Goal: Task Accomplishment & Management: Manage account settings

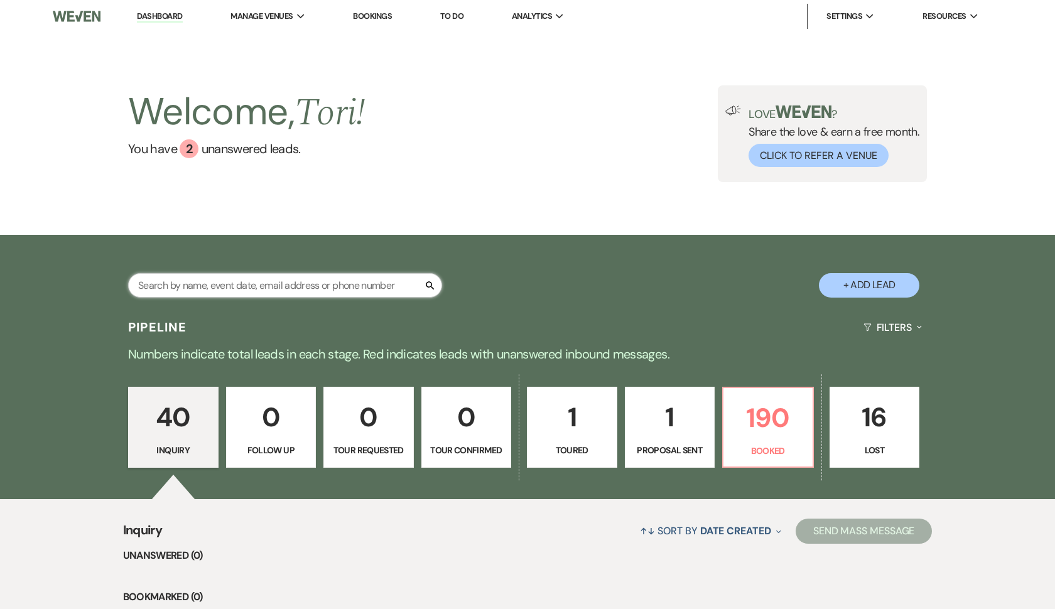
click at [370, 281] on input "text" at bounding box center [285, 285] width 314 height 24
type input "[PERSON_NAME]"
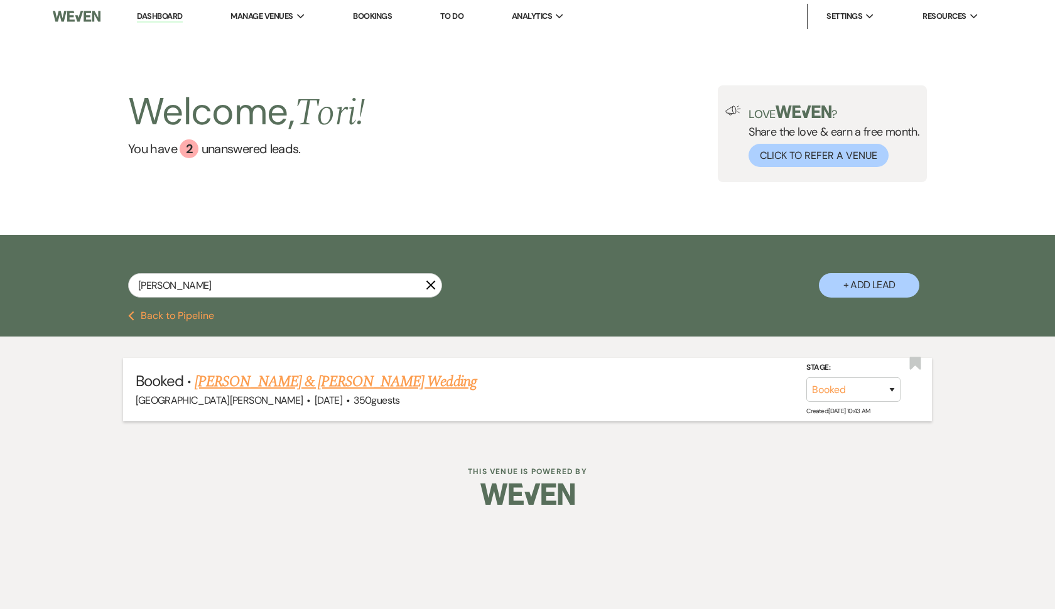
click at [264, 383] on link "[PERSON_NAME] & [PERSON_NAME] Wedding" at bounding box center [335, 382] width 281 height 23
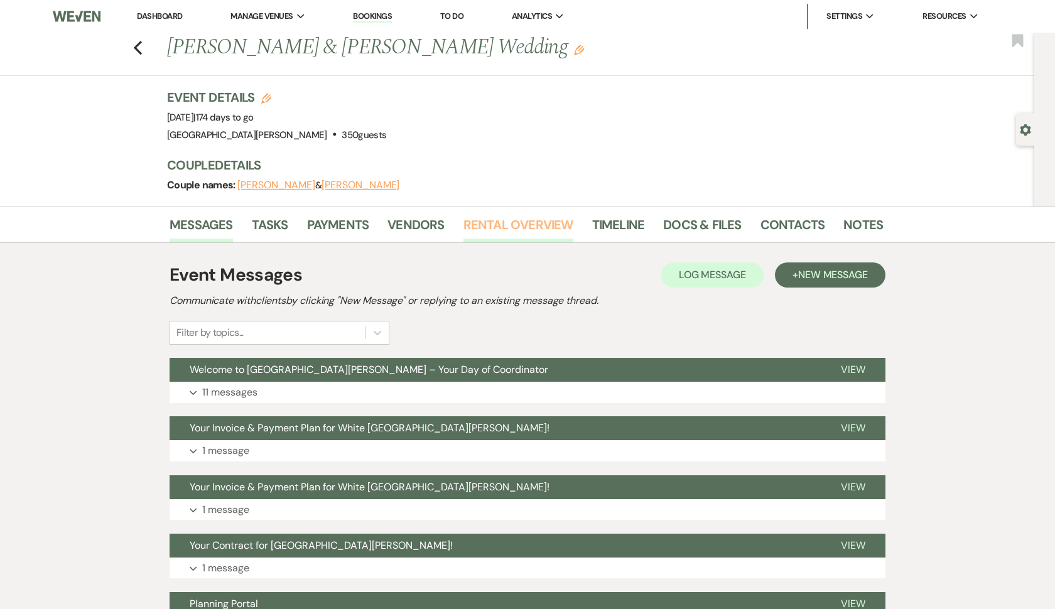
click at [490, 222] on link "Rental Overview" at bounding box center [519, 229] width 110 height 28
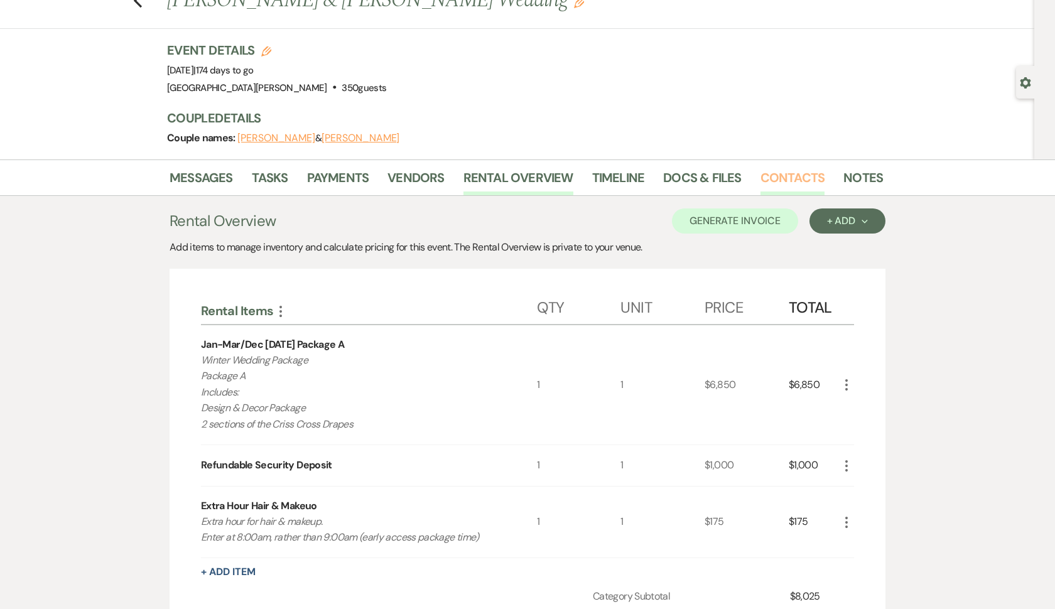
scroll to position [48, 0]
click at [769, 179] on link "Contacts" at bounding box center [793, 181] width 65 height 28
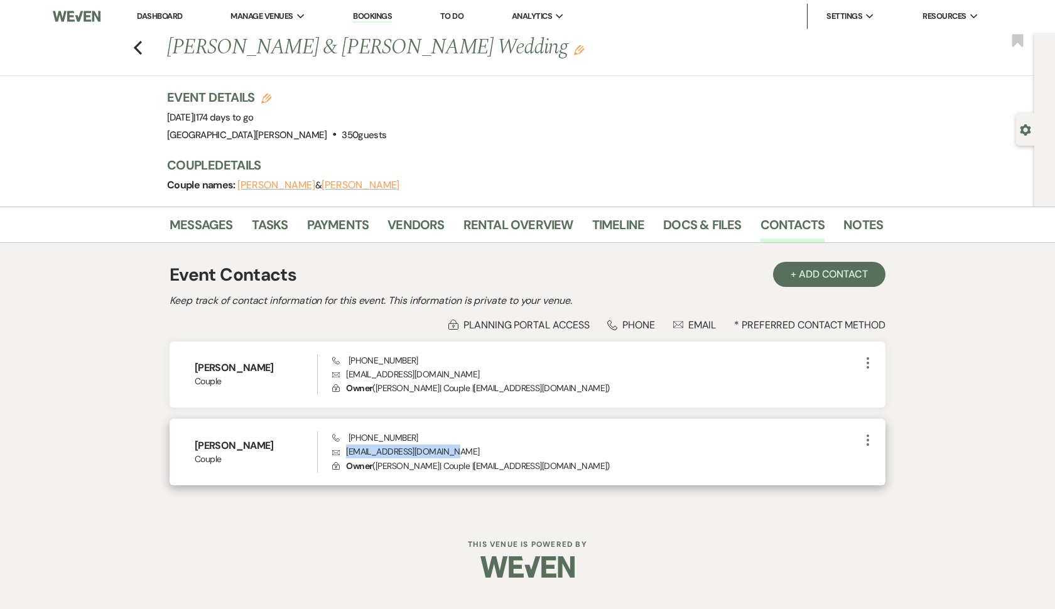
drag, startPoint x: 452, startPoint y: 451, endPoint x: 346, endPoint y: 454, distance: 106.2
click at [346, 454] on p "Envelope [EMAIL_ADDRESS][DOMAIN_NAME]" at bounding box center [596, 452] width 528 height 14
copy p "[EMAIL_ADDRESS][DOMAIN_NAME]"
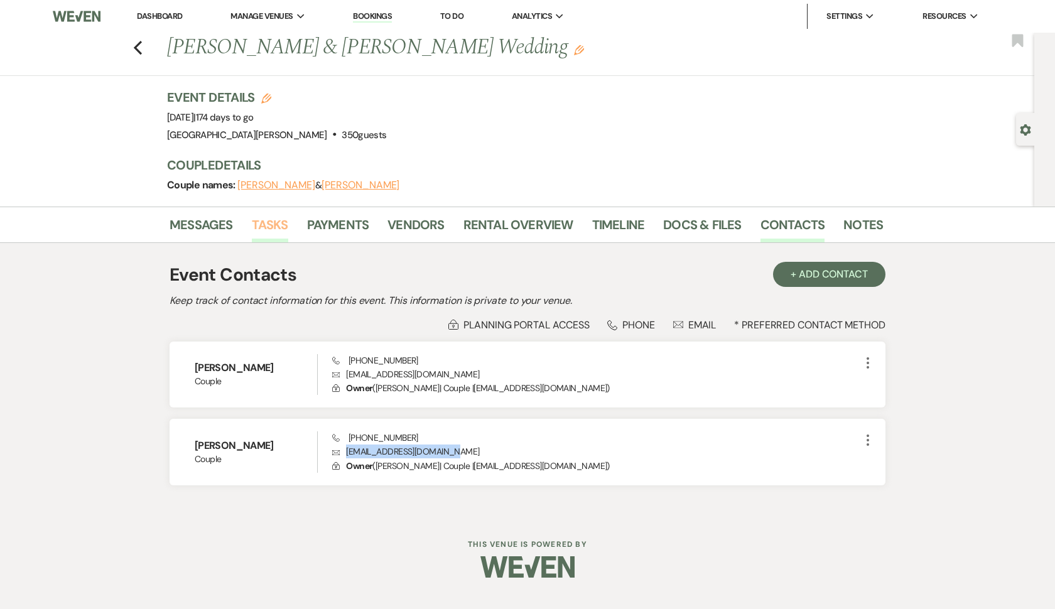
click at [276, 215] on link "Tasks" at bounding box center [270, 229] width 36 height 28
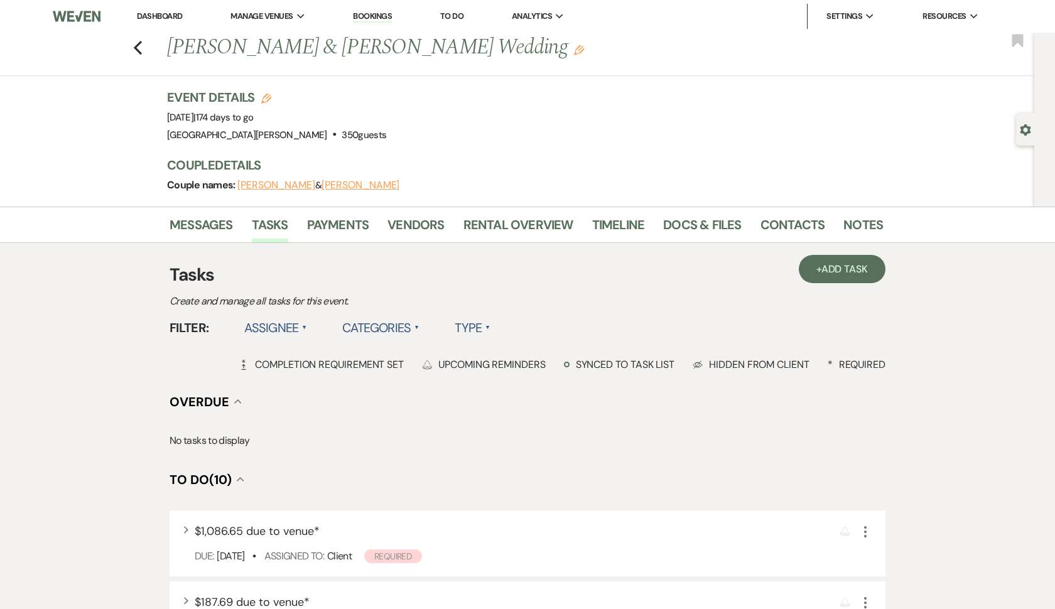
click at [1024, 131] on icon "Gear" at bounding box center [1025, 129] width 11 height 11
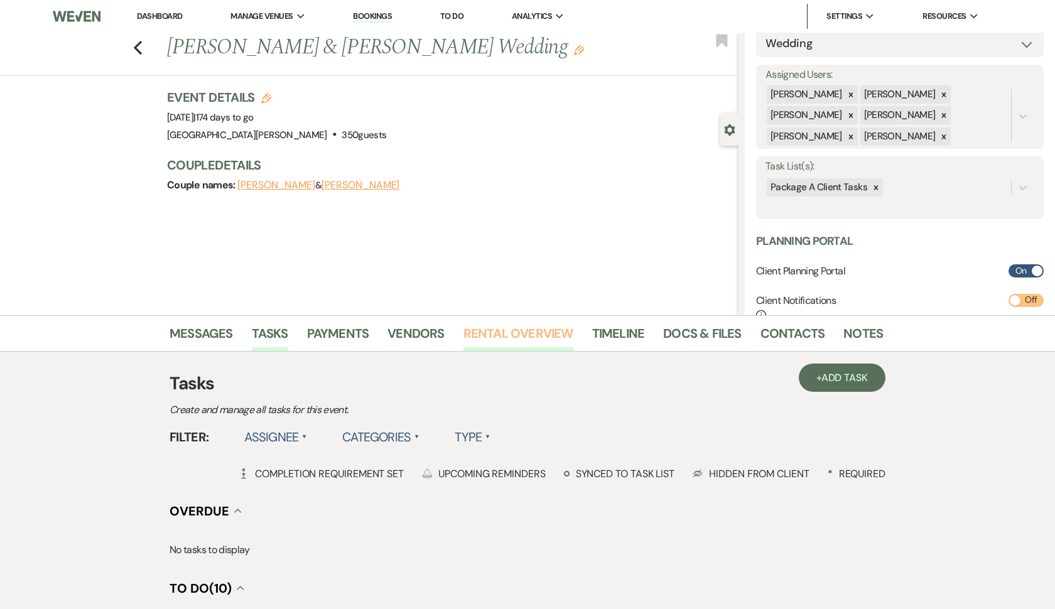
click at [498, 330] on link "Rental Overview" at bounding box center [519, 337] width 110 height 28
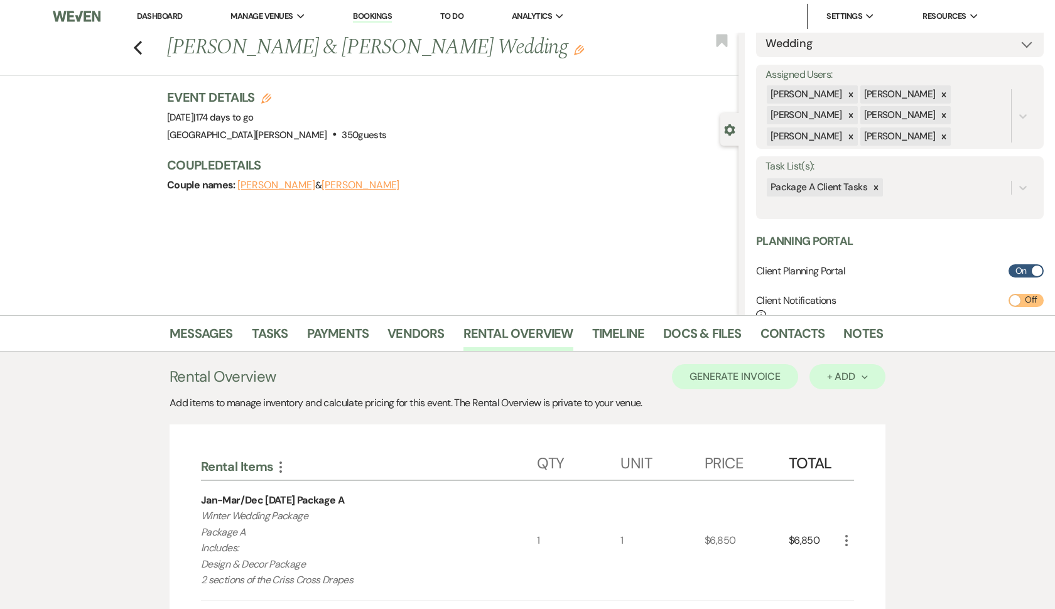
click at [832, 379] on div "+ Add Next" at bounding box center [847, 377] width 41 height 10
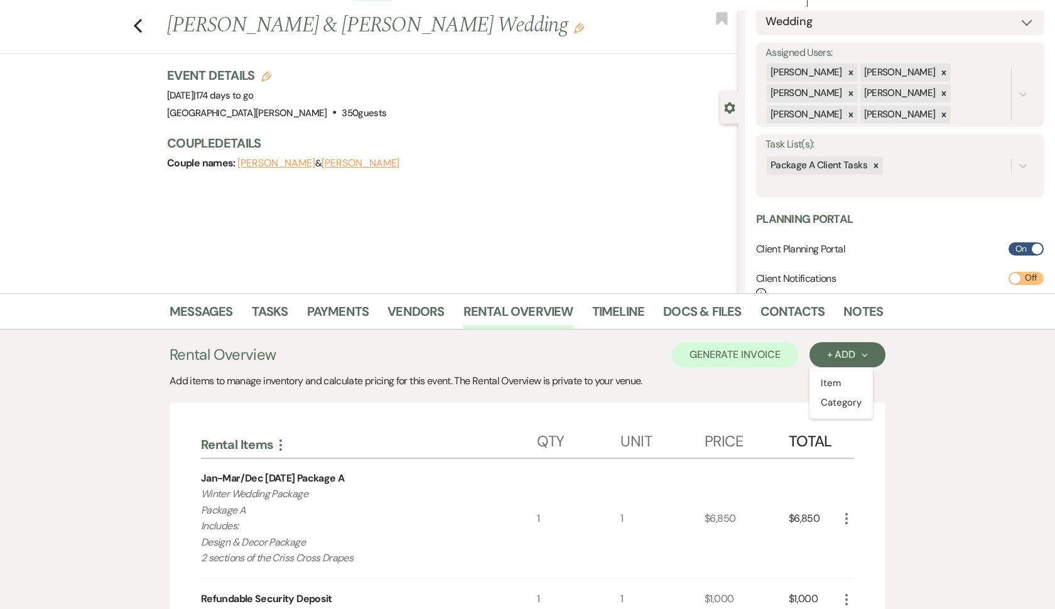
scroll to position [23, 0]
click at [815, 396] on button "Category" at bounding box center [843, 401] width 66 height 19
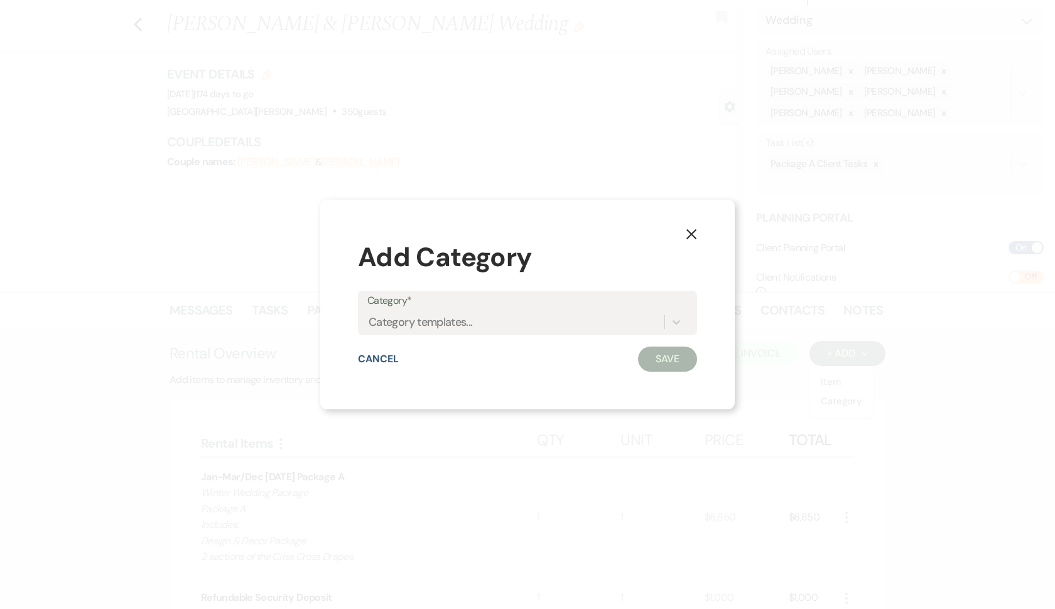
click at [692, 234] on use "button" at bounding box center [692, 234] width 10 height 10
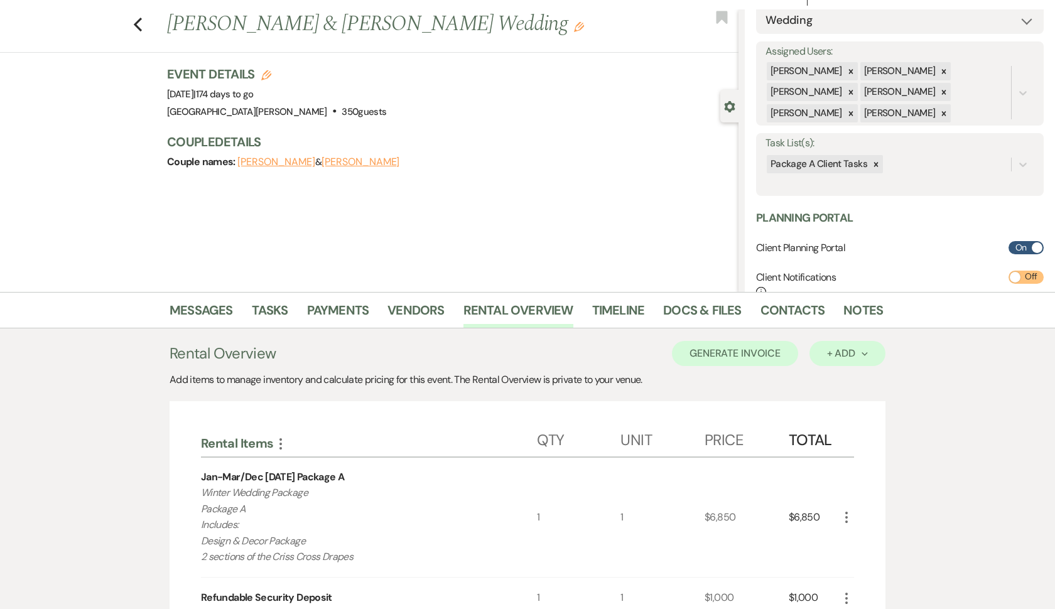
click at [861, 349] on div "+ Add Next" at bounding box center [847, 354] width 41 height 10
click at [852, 378] on button "Item" at bounding box center [841, 381] width 63 height 19
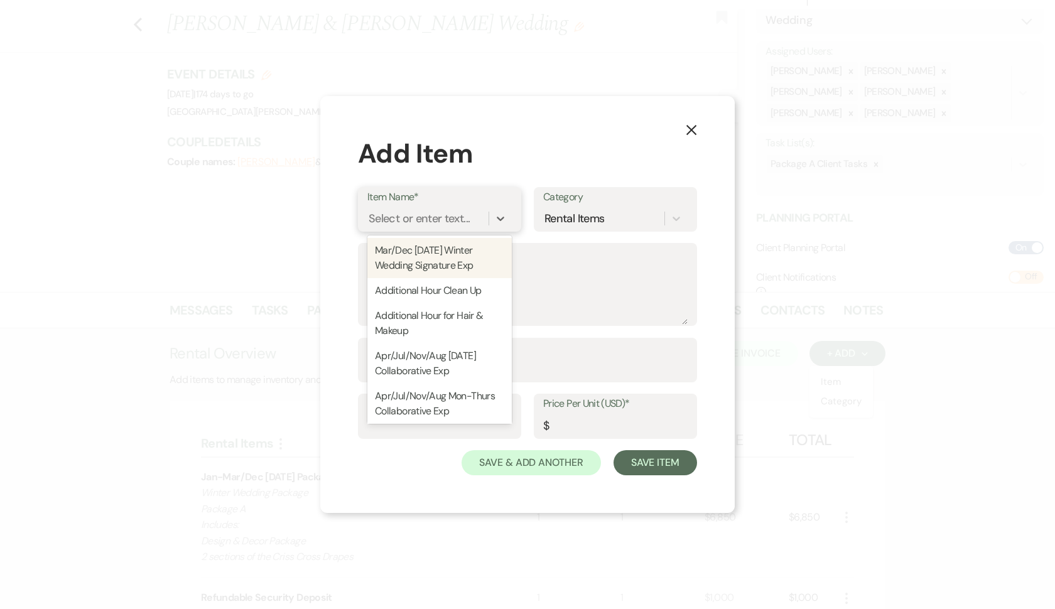
click at [484, 218] on div "Select or enter text..." at bounding box center [427, 218] width 121 height 22
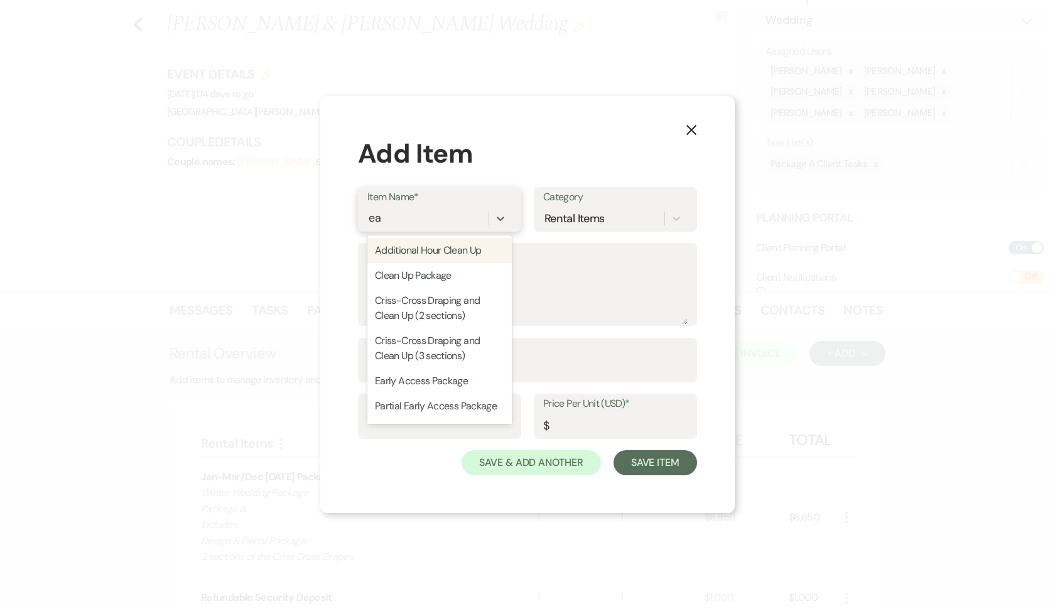
type input "ear"
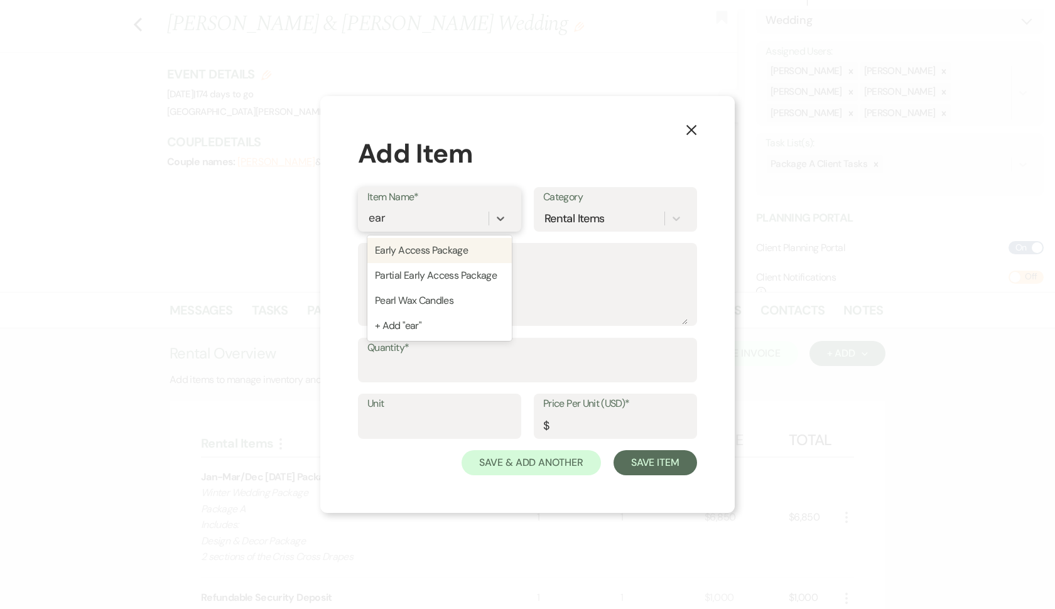
click at [421, 253] on div "Early Access Package" at bounding box center [439, 250] width 144 height 25
type textarea "- Groom’s Den and Bridal Suite access only - We will be here cleaning the other…"
type input "1"
type input "375"
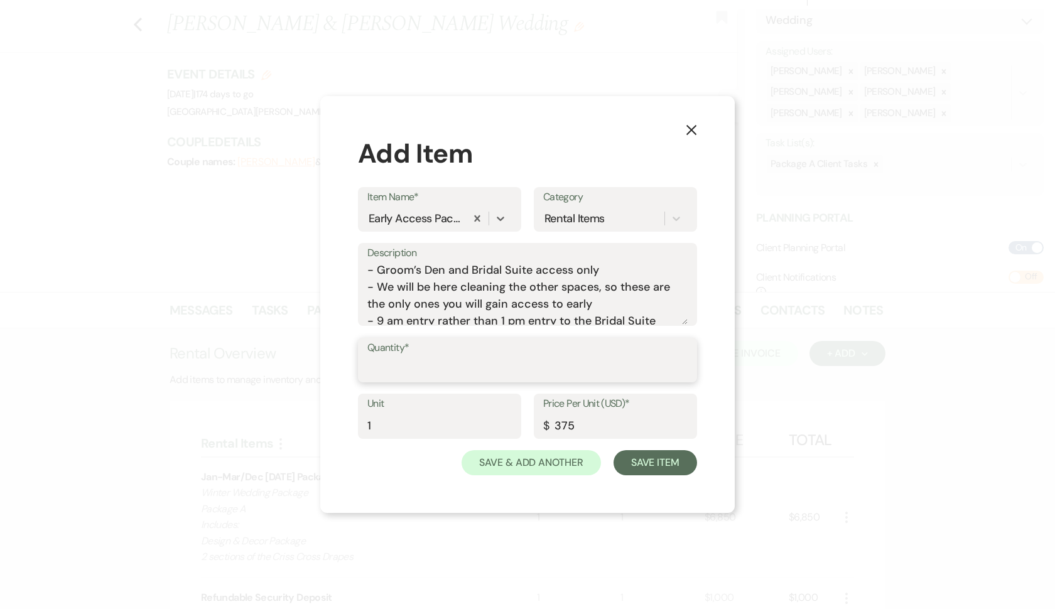
click at [408, 359] on input "Quantity*" at bounding box center [527, 369] width 320 height 24
type input "1"
click at [634, 462] on button "Save Item" at bounding box center [656, 462] width 84 height 25
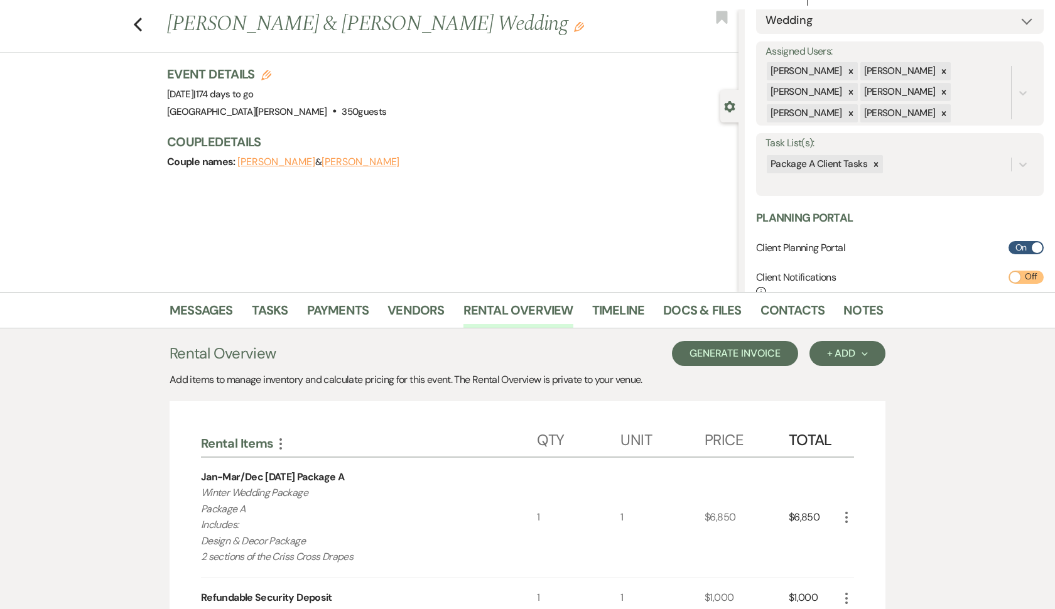
click at [715, 359] on button "Generate Invoice" at bounding box center [735, 353] width 126 height 25
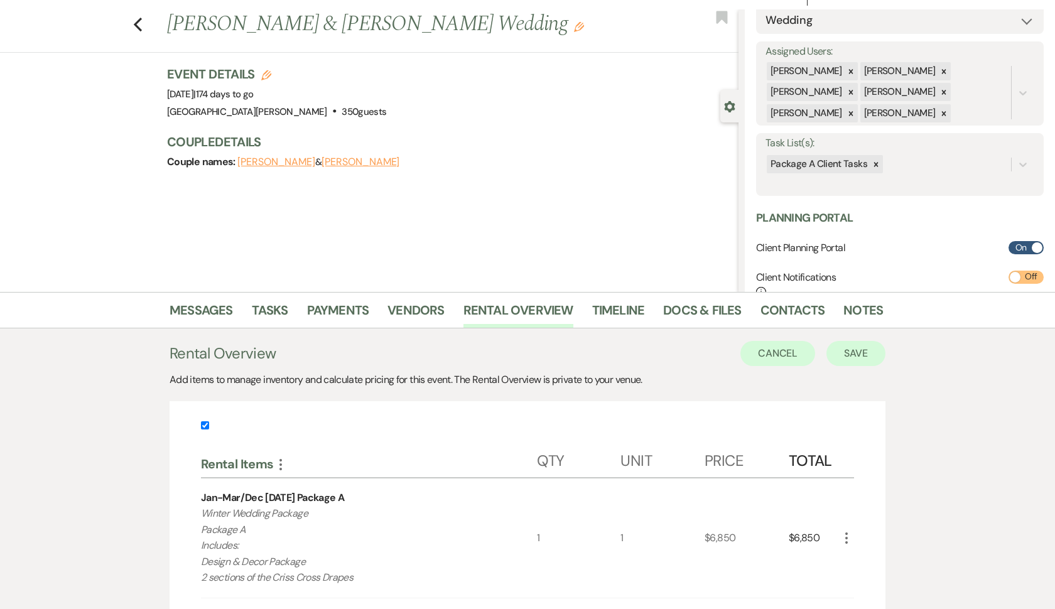
click at [847, 351] on button "Save" at bounding box center [856, 353] width 59 height 25
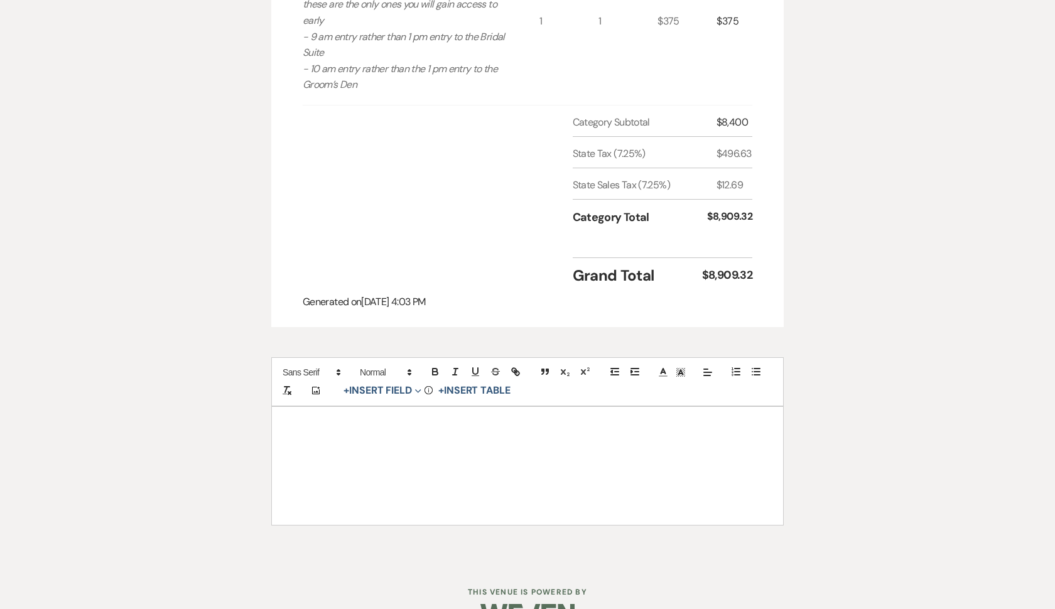
scroll to position [742, 0]
click at [386, 384] on button "+ Insert Field Expand" at bounding box center [382, 391] width 87 height 15
click at [394, 452] on button "Signature Field" at bounding box center [385, 463] width 94 height 23
select select "signatureField"
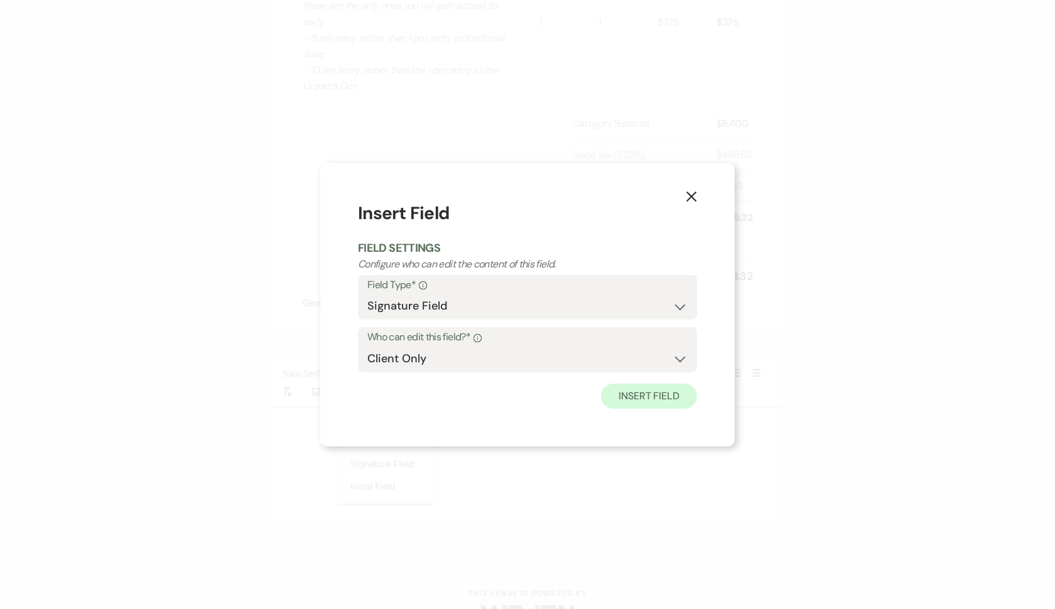
click at [633, 401] on button "Insert Field" at bounding box center [649, 396] width 96 height 25
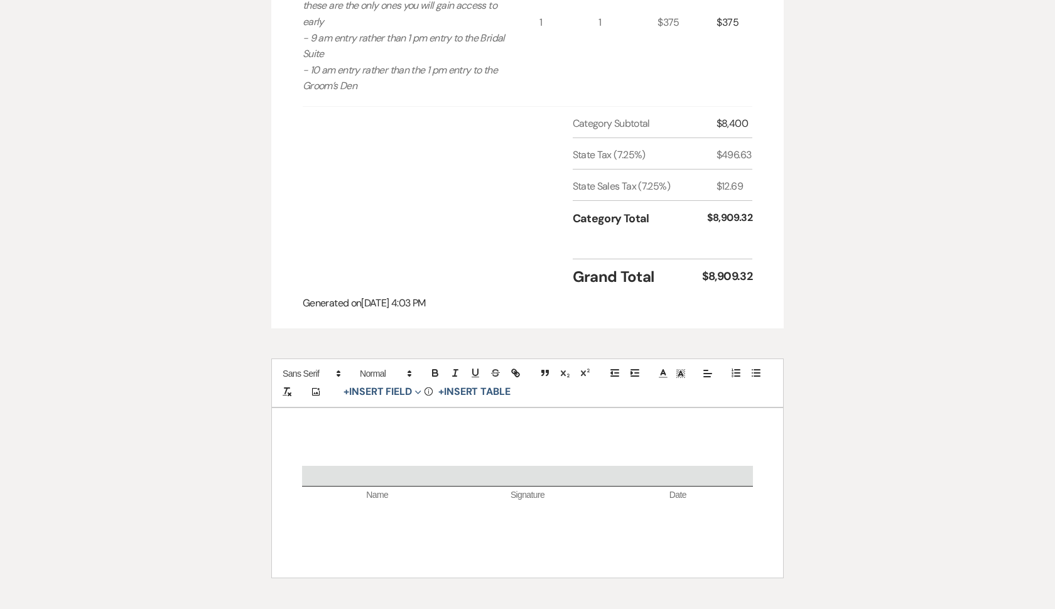
click at [543, 412] on div "Name Signature Date" at bounding box center [527, 493] width 511 height 170
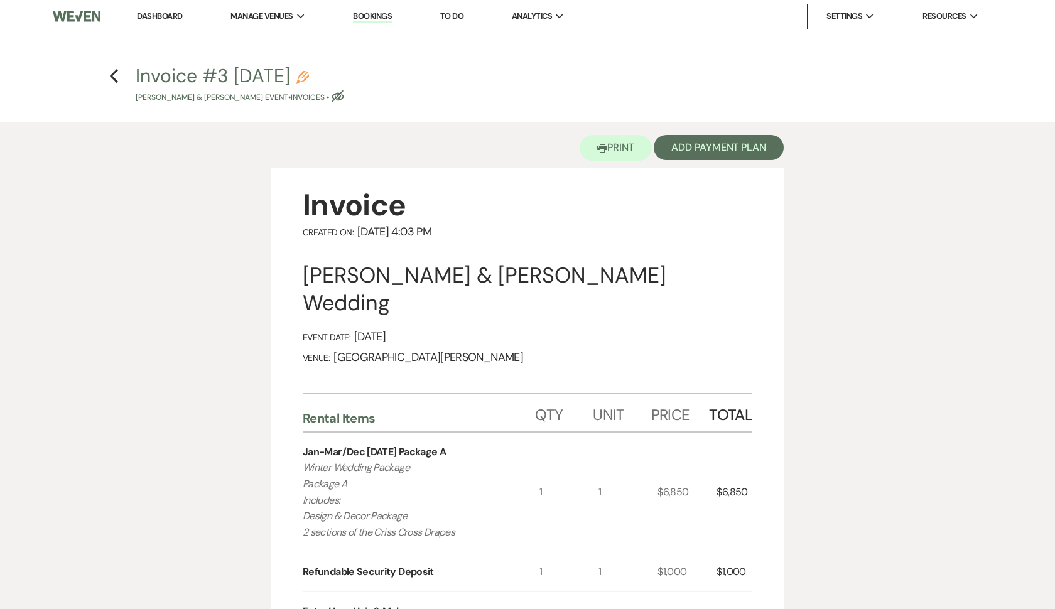
scroll to position [0, 0]
click at [702, 149] on button "Add Payment Plan" at bounding box center [719, 147] width 130 height 25
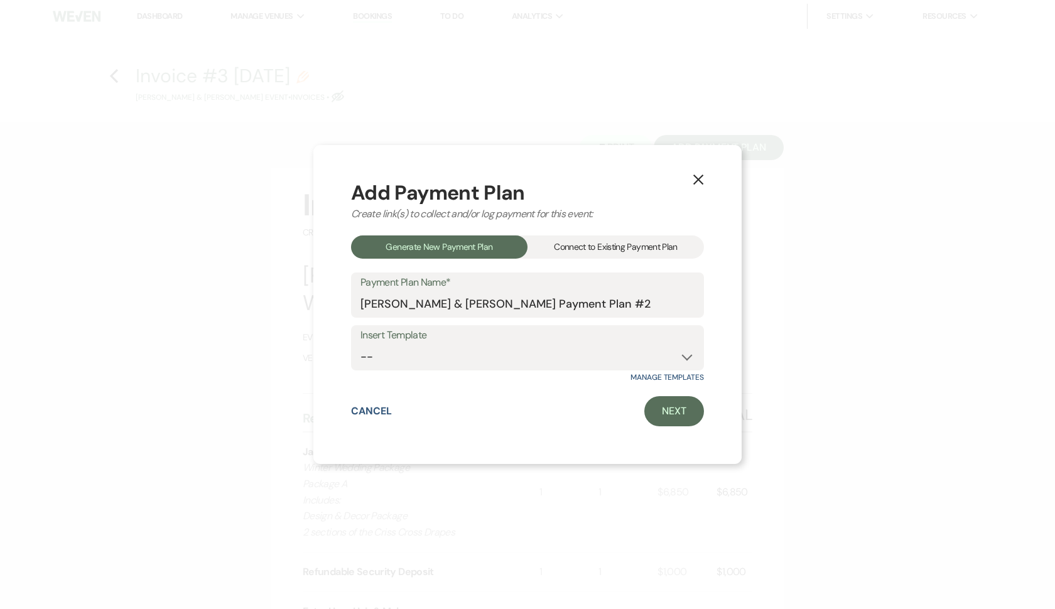
click at [621, 246] on div "Connect to Existing Payment Plan" at bounding box center [616, 247] width 177 height 23
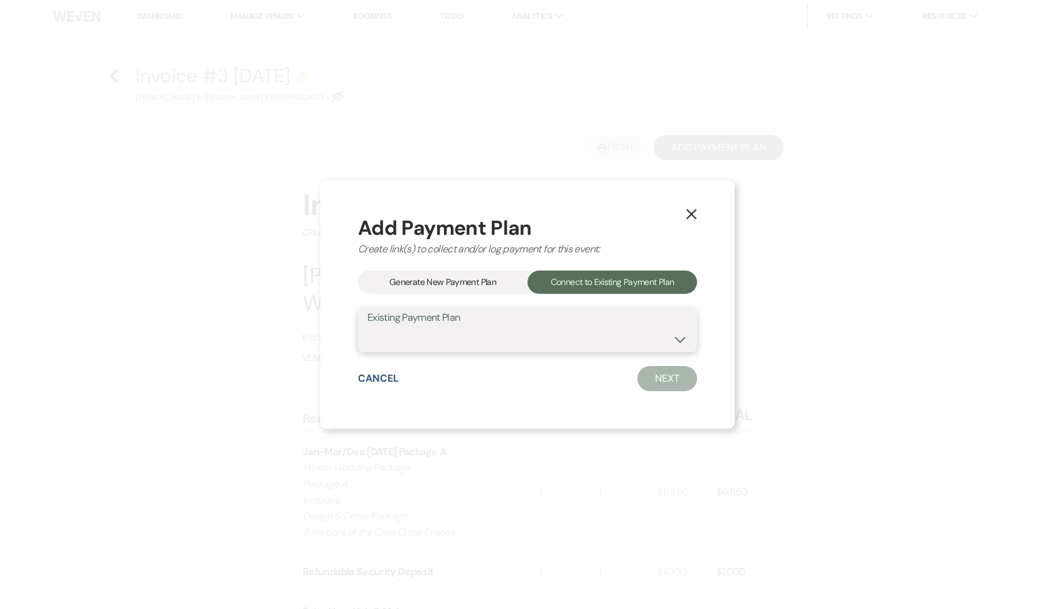
select select "20057"
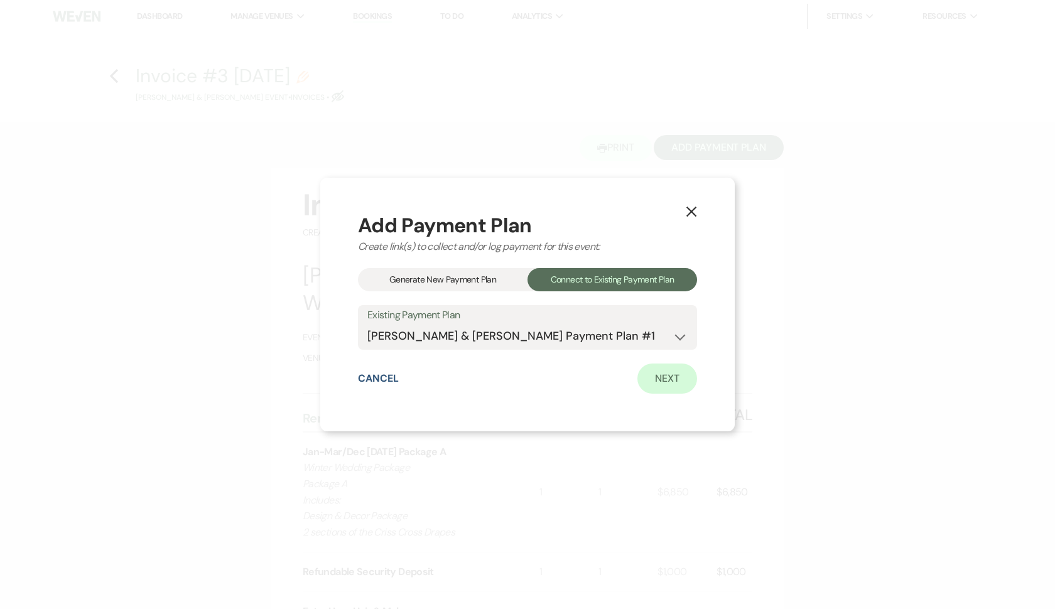
click at [646, 381] on link "Next" at bounding box center [668, 379] width 60 height 30
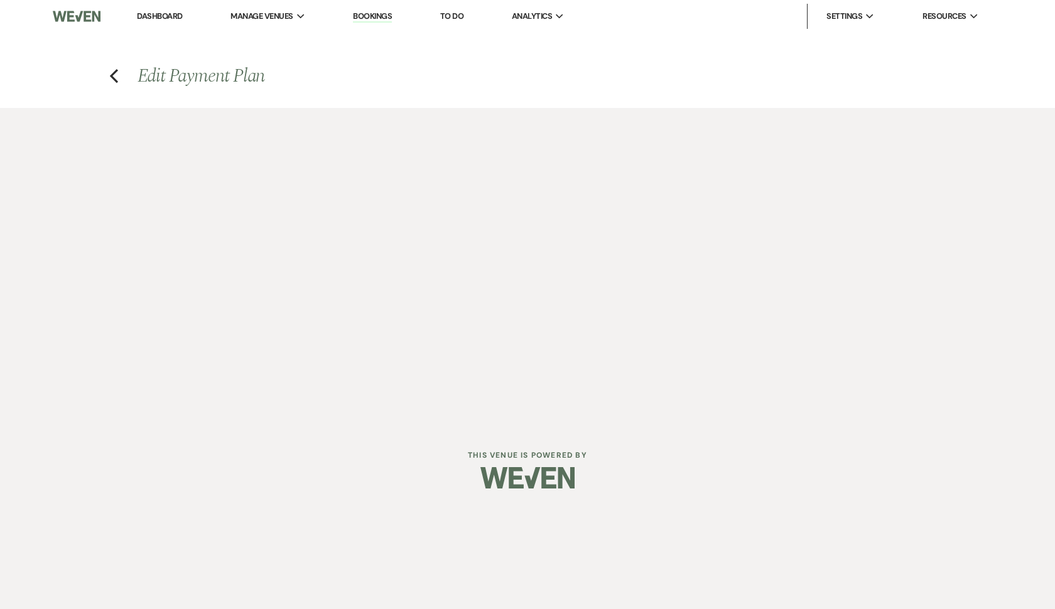
select select "27496"
select select "1"
select select "true"
select select "1"
select select "true"
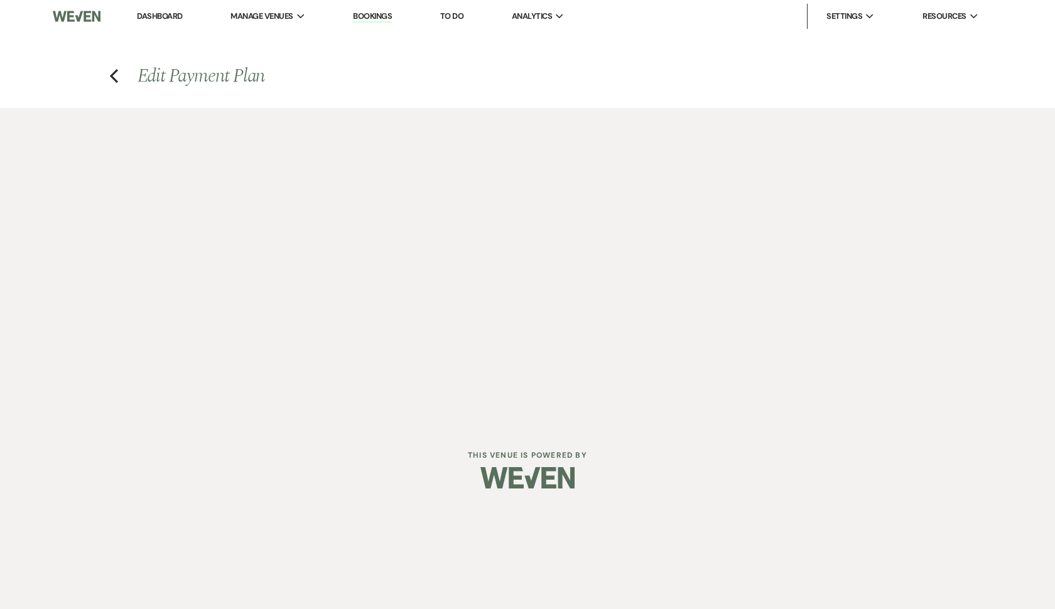
select select "1"
select select "true"
select select "1"
select select "true"
select select "2"
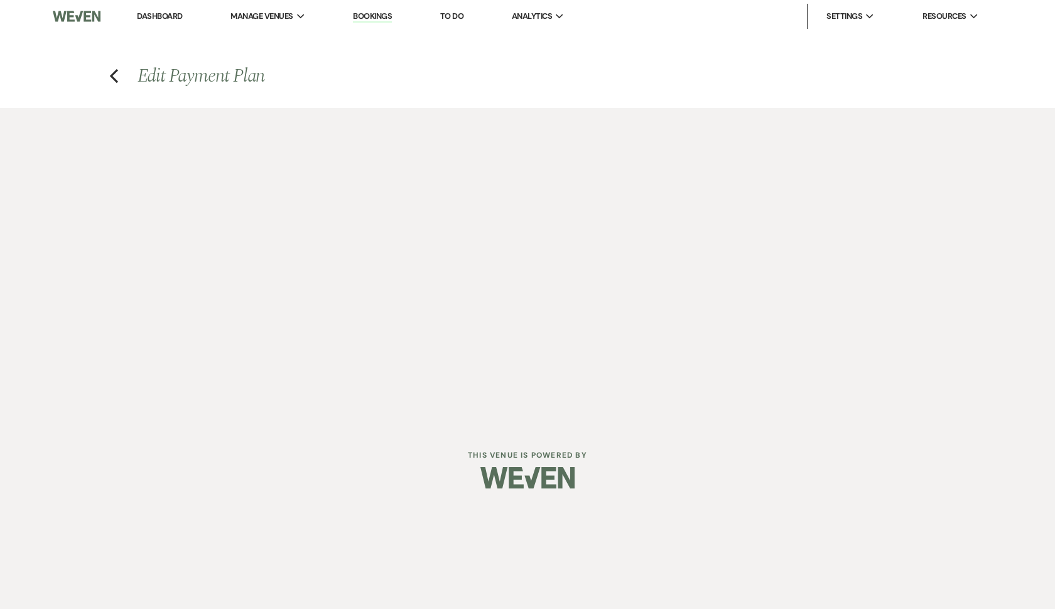
select select "flat"
select select "true"
select select "client"
select select "weeks"
select select "client"
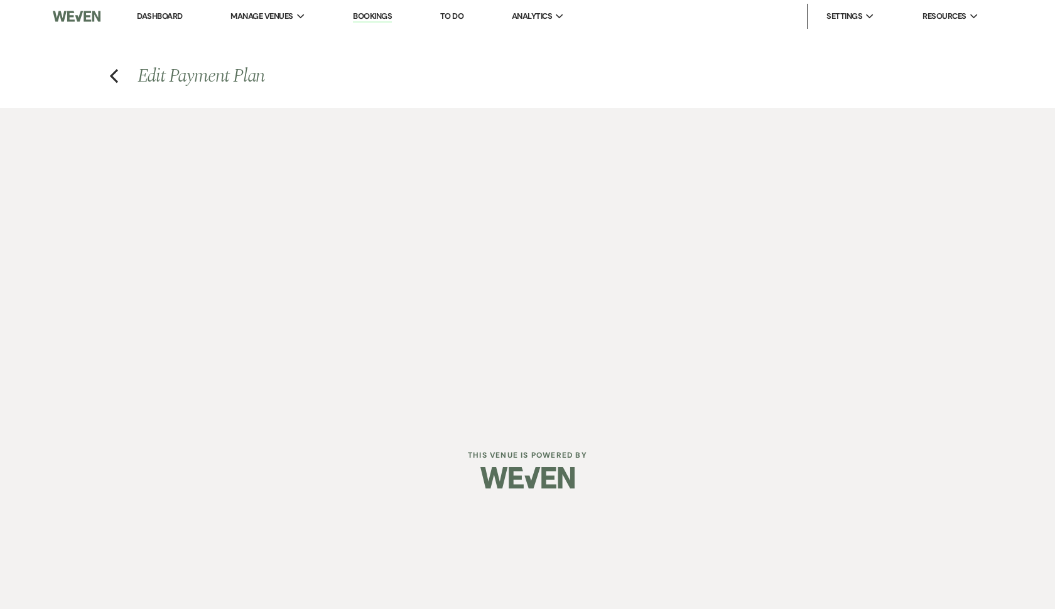
select select "days"
select select "2"
select select "flat"
select select "true"
select select "client"
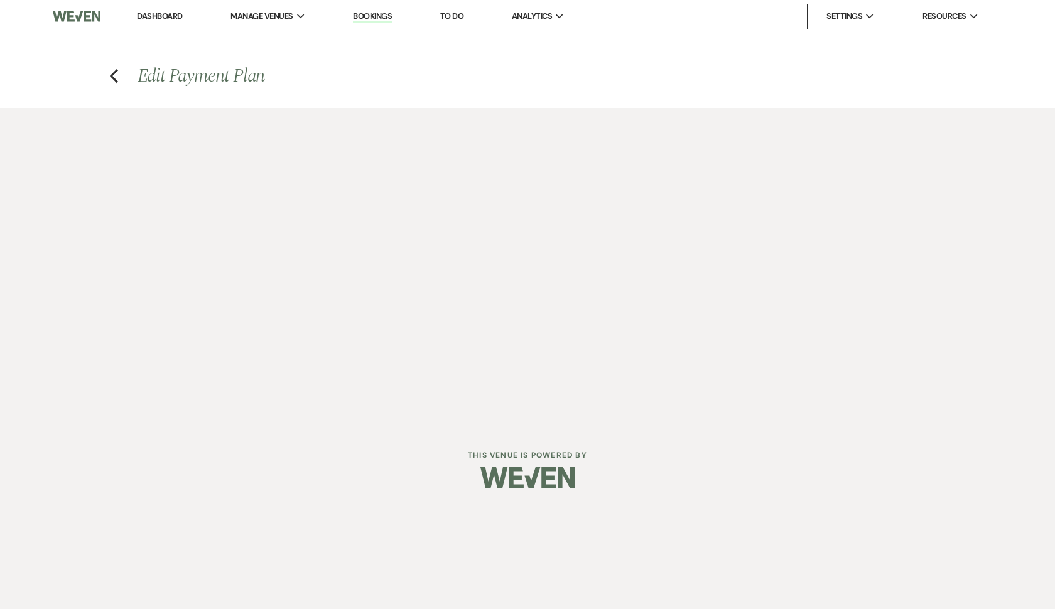
select select "weeks"
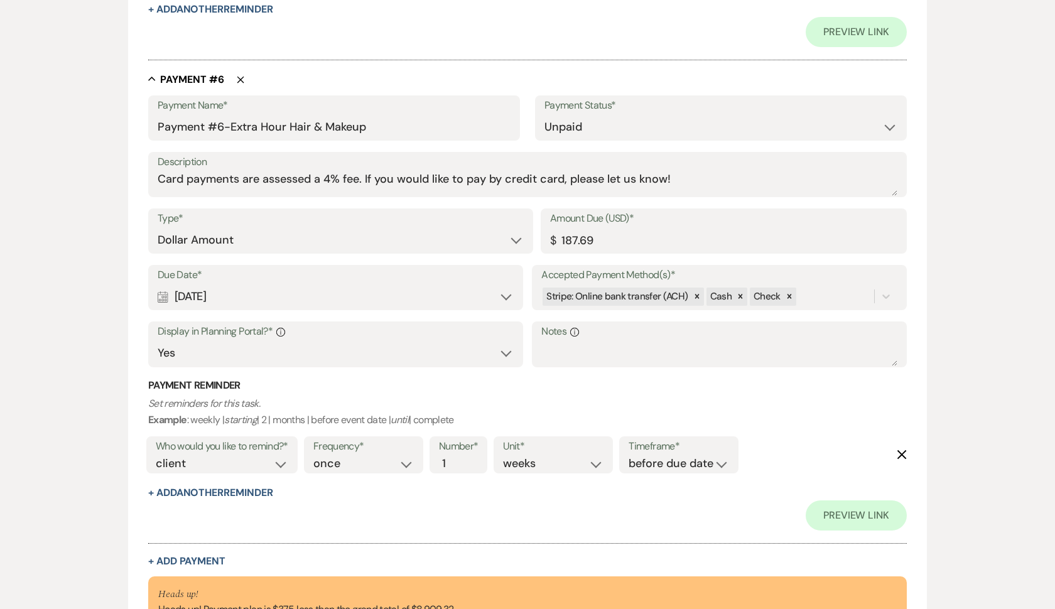
scroll to position [2540, 0]
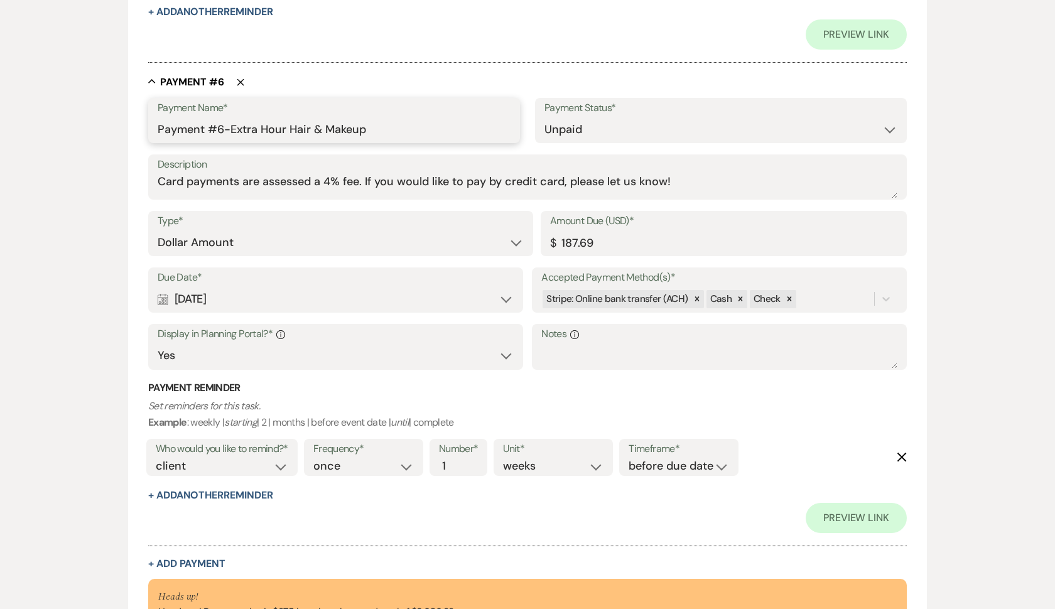
click at [236, 117] on input "Payment #6-Extra Hour Hair & Makeup" at bounding box center [334, 129] width 353 height 24
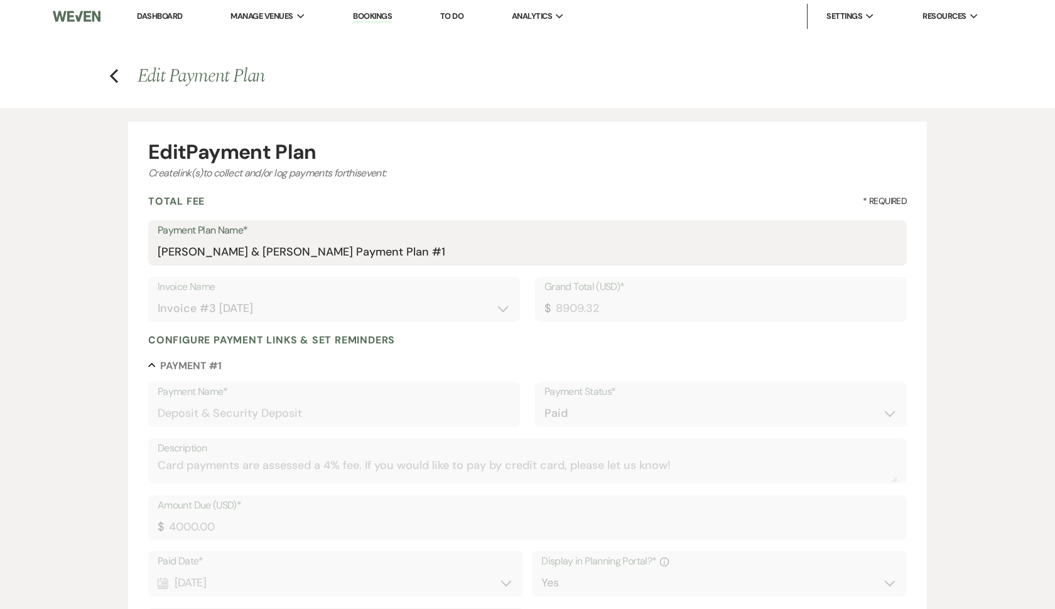
scroll to position [0, 0]
type input "Payment #6-Early Access & Extra Hour Hair & Makeup"
click at [117, 80] on icon "Previous" at bounding box center [113, 75] width 9 height 15
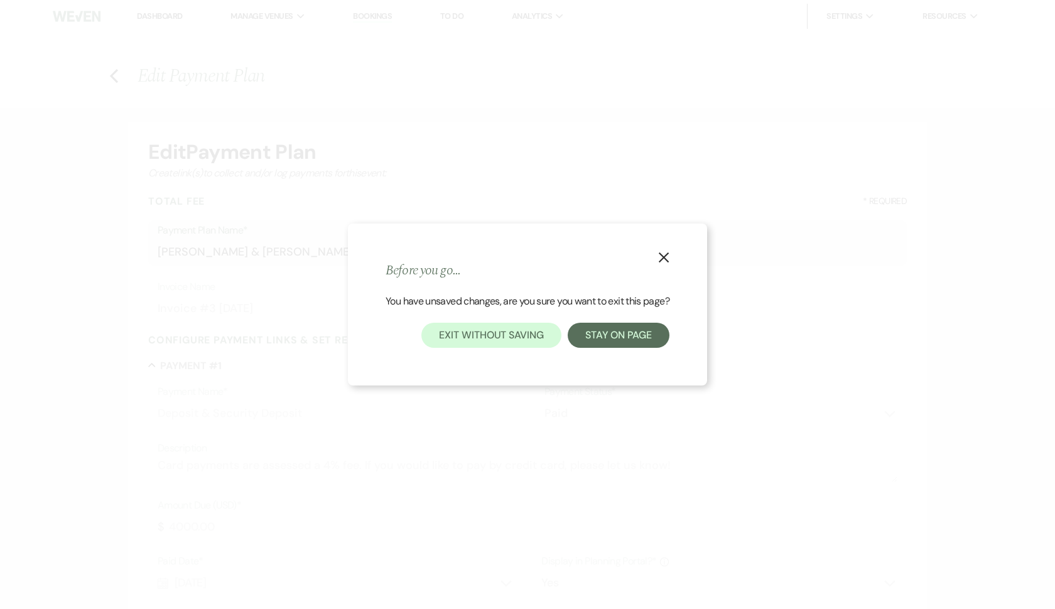
click at [670, 256] on icon "X" at bounding box center [663, 257] width 11 height 11
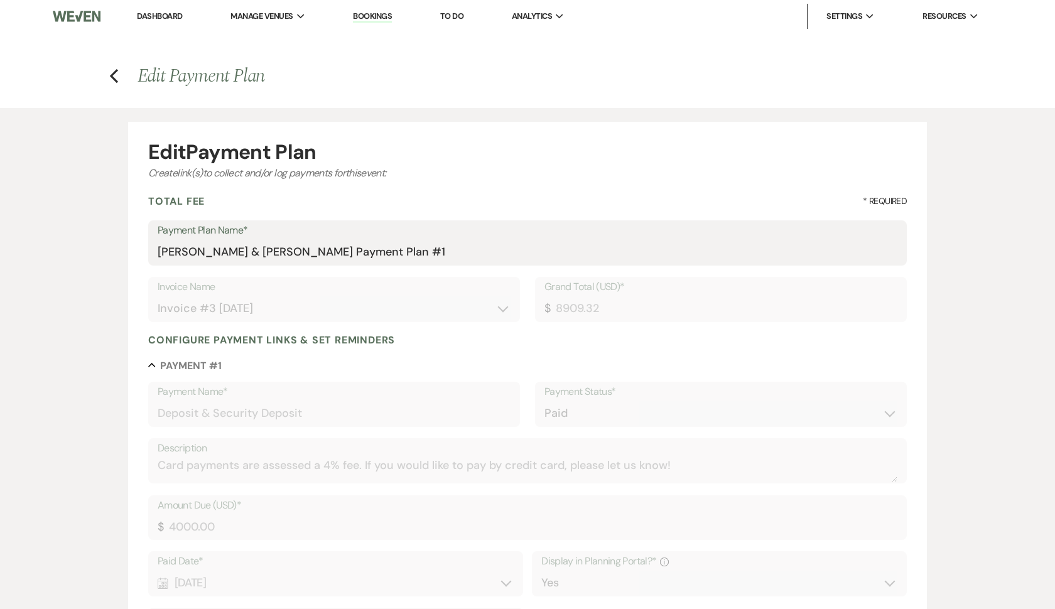
click at [105, 84] on h4 "Previous Edit Payment Plan" at bounding box center [527, 76] width 905 height 26
click at [111, 80] on icon "Previous" at bounding box center [113, 75] width 9 height 15
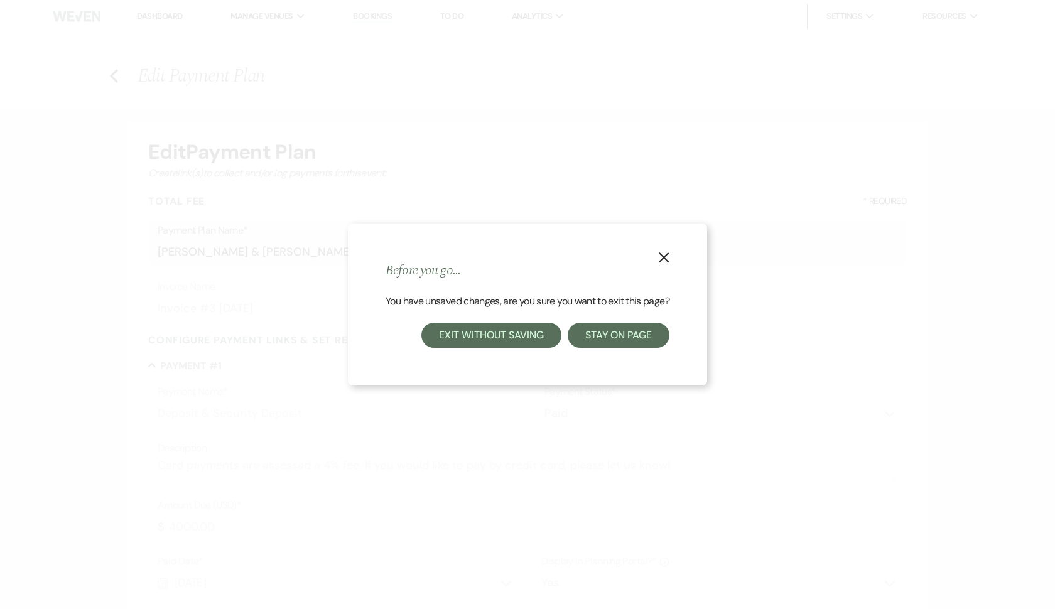
click at [495, 330] on button "Exit without saving" at bounding box center [490, 335] width 139 height 25
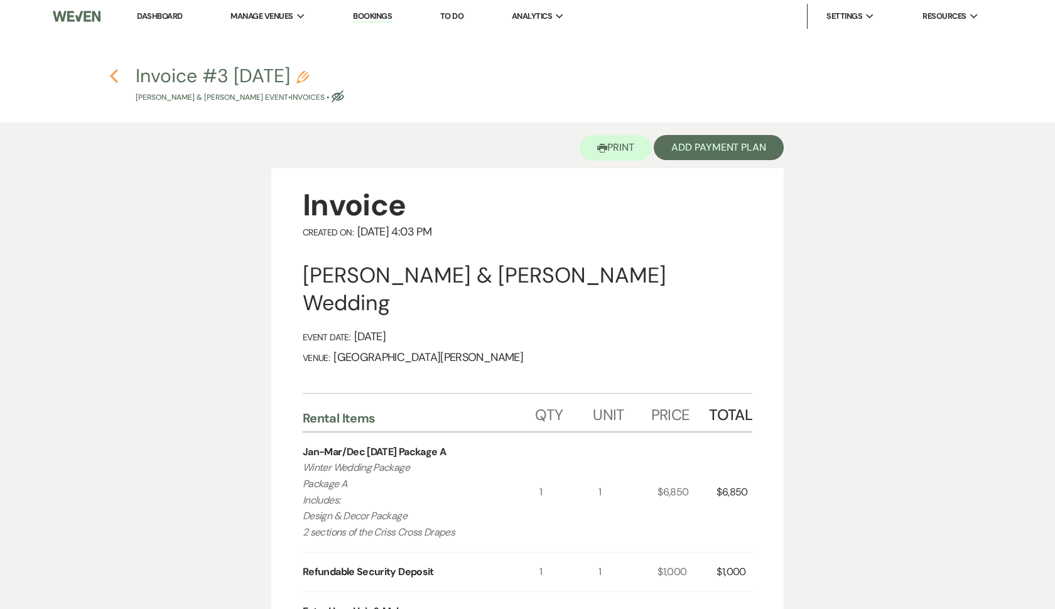
click at [111, 79] on icon "Previous" at bounding box center [113, 75] width 9 height 15
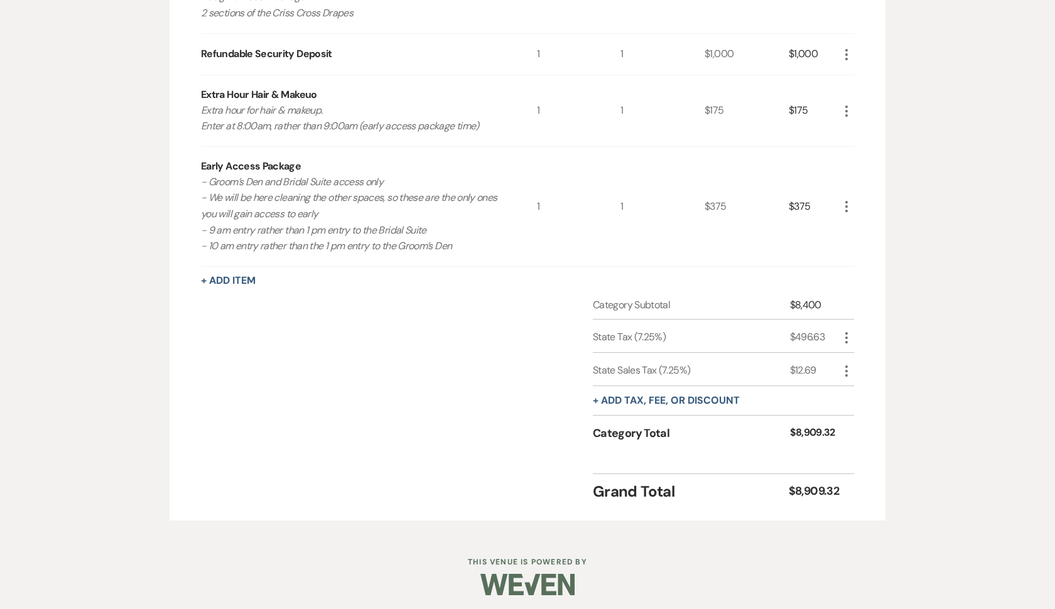
scroll to position [458, 0]
click at [677, 396] on button "+ Add tax, fee, or discount" at bounding box center [666, 401] width 147 height 10
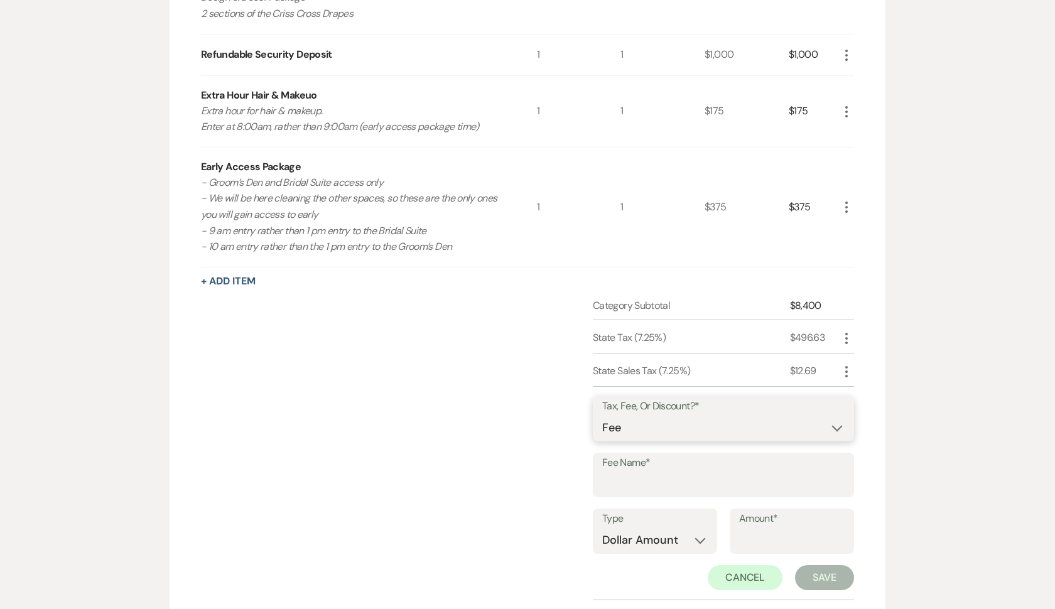
select select "3"
drag, startPoint x: 651, startPoint y: 421, endPoint x: 628, endPoint y: 465, distance: 49.4
click at [628, 465] on label "Fee Name*" at bounding box center [723, 463] width 242 height 18
click at [628, 472] on input "Fee Name*" at bounding box center [723, 484] width 242 height 24
type input "State Sales Tax"
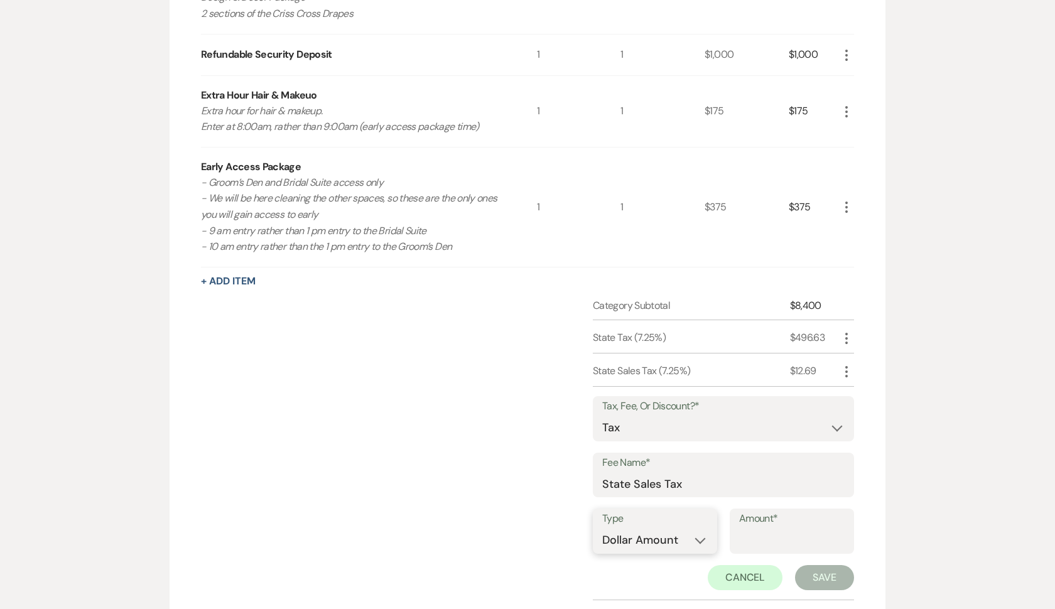
select select "false"
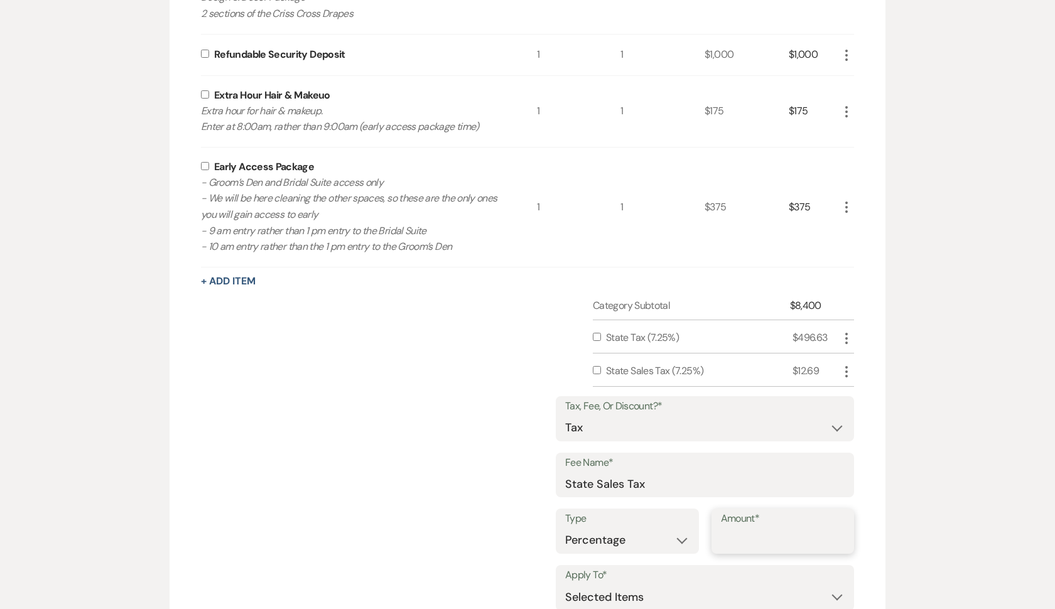
click at [753, 544] on input "Amount*" at bounding box center [783, 540] width 124 height 24
type input "7.25"
click at [208, 165] on input "checkbox" at bounding box center [205, 166] width 8 height 8
checkbox input "true"
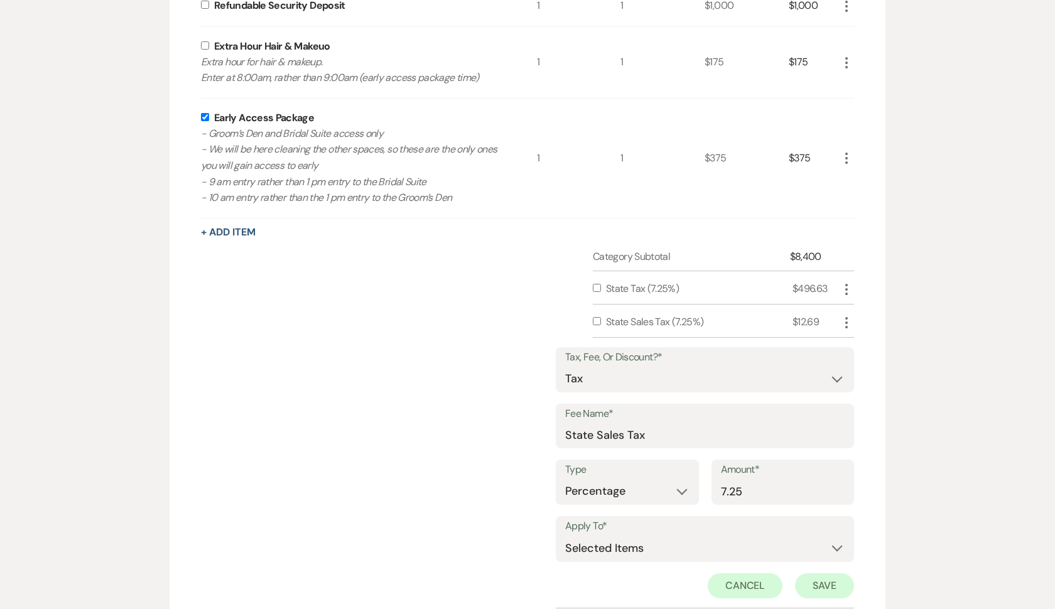
click at [841, 580] on button "Save" at bounding box center [824, 585] width 59 height 25
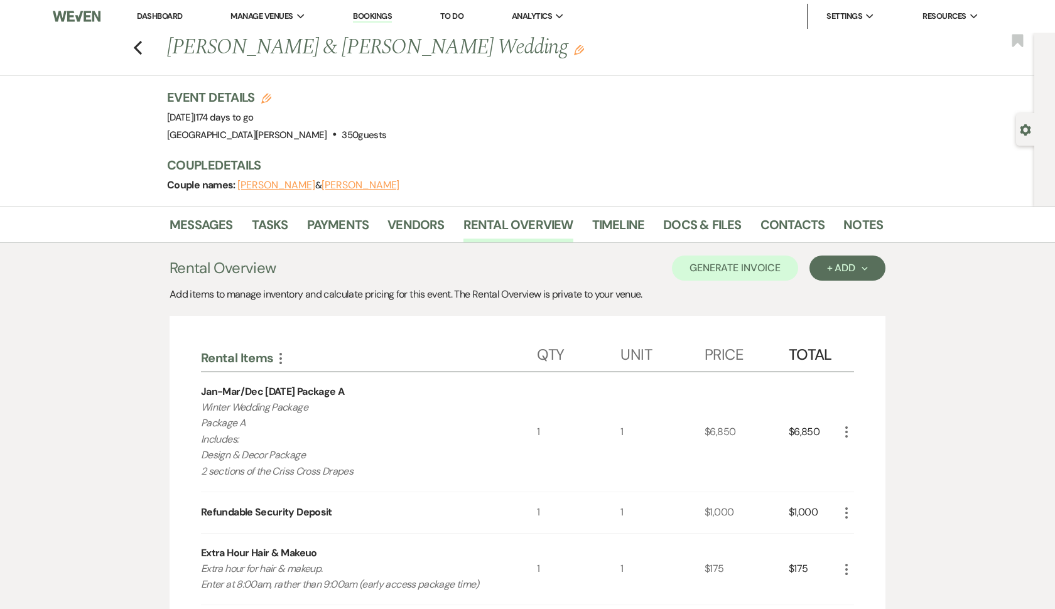
scroll to position [0, 0]
click at [764, 261] on button "Generate Invoice" at bounding box center [735, 268] width 126 height 25
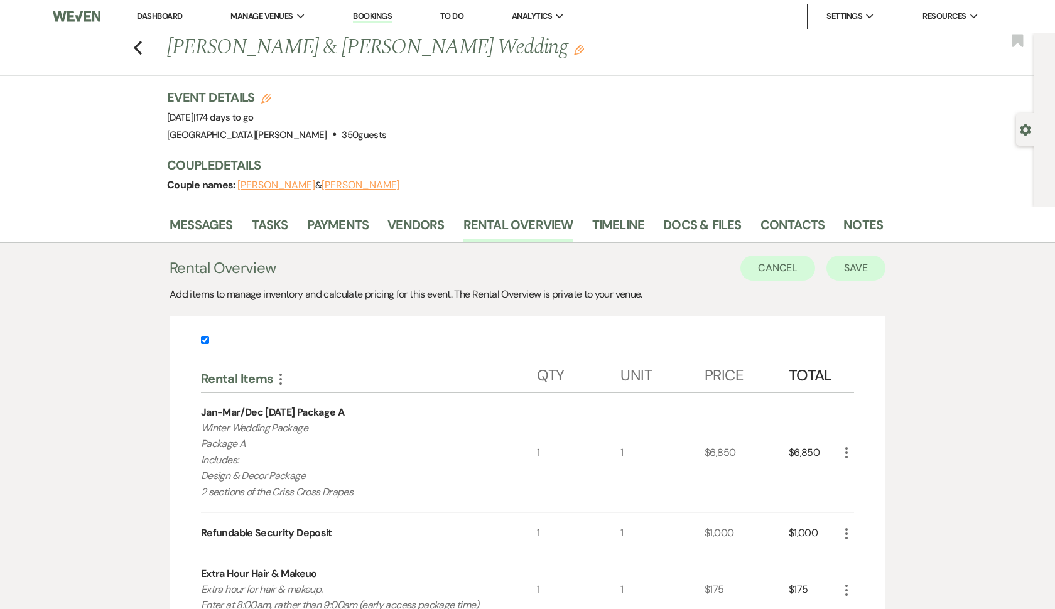
click at [849, 273] on button "Save" at bounding box center [856, 268] width 59 height 25
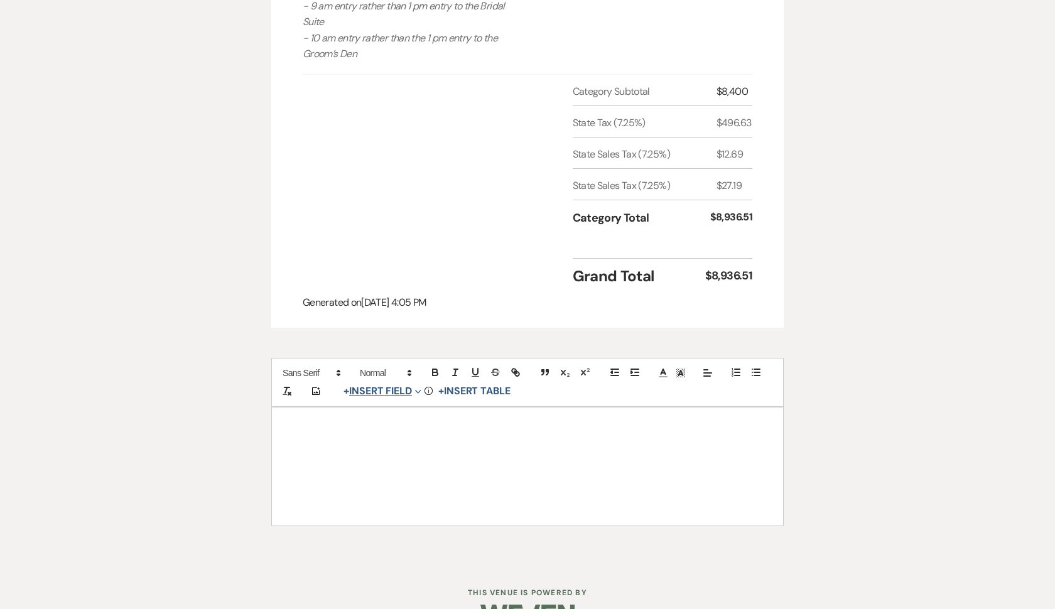
scroll to position [773, 0]
click at [393, 384] on button "+ Insert Field Expand" at bounding box center [382, 391] width 87 height 15
click at [400, 452] on button "Signature Field" at bounding box center [385, 463] width 94 height 23
select select "signatureField"
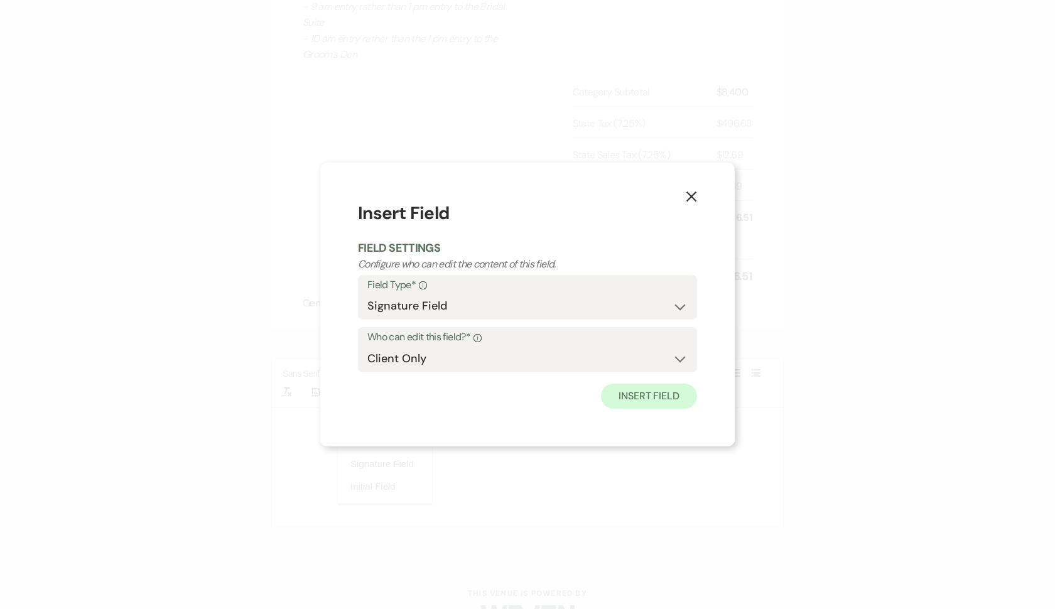
click at [629, 391] on button "Insert Field" at bounding box center [649, 396] width 96 height 25
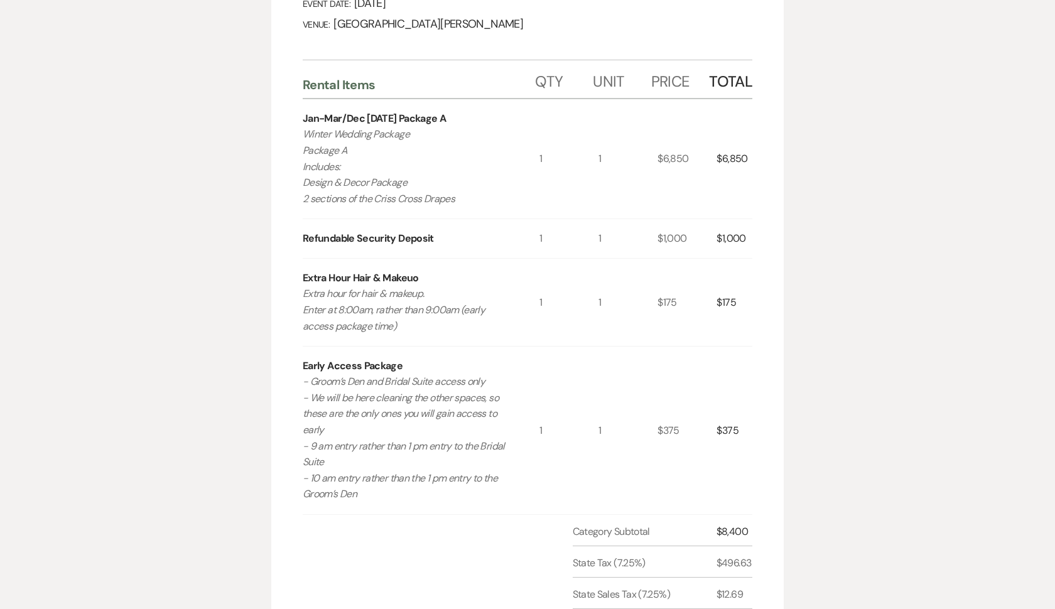
scroll to position [99, 0]
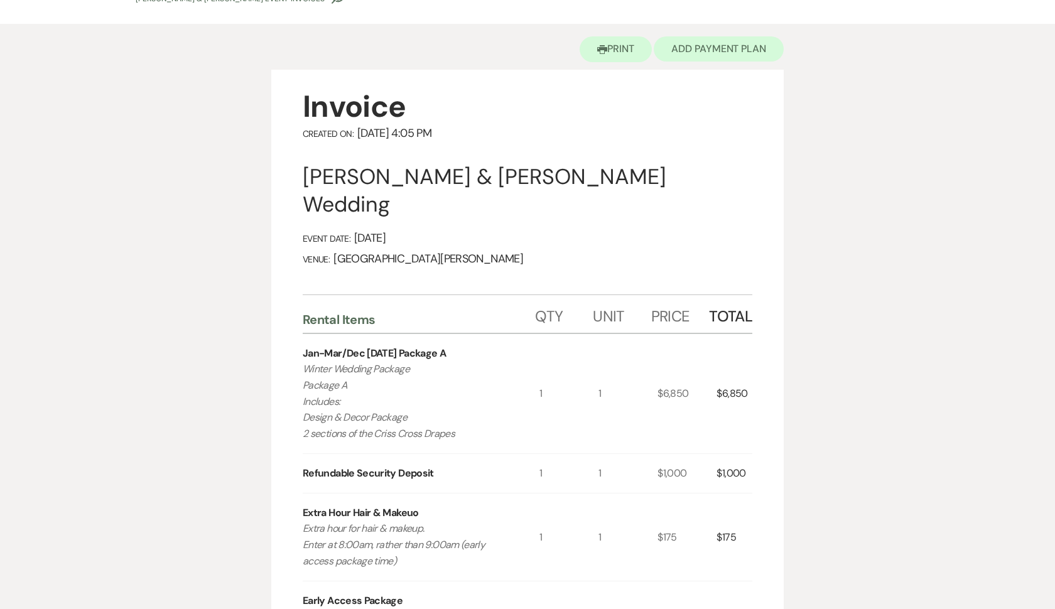
click at [719, 50] on button "Add Payment Plan" at bounding box center [719, 48] width 130 height 25
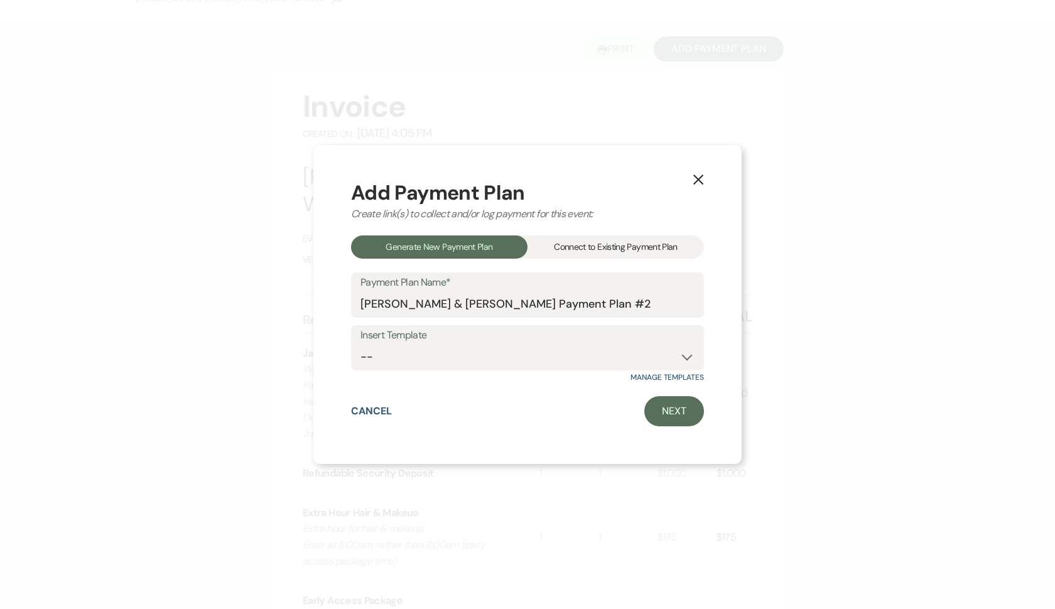
click at [582, 237] on div "Connect to Existing Payment Plan" at bounding box center [616, 247] width 177 height 23
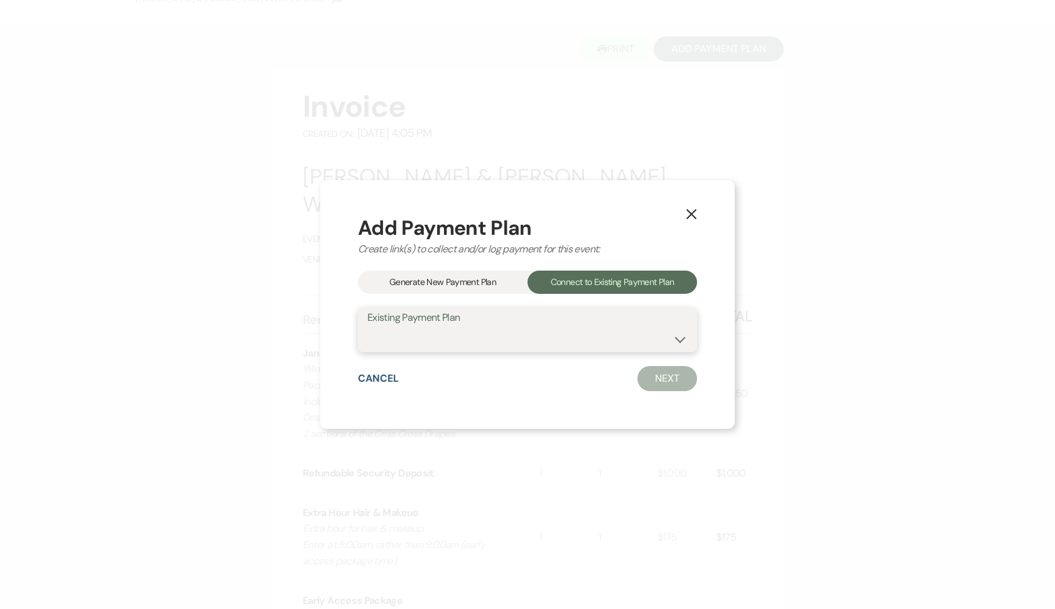
select select "20057"
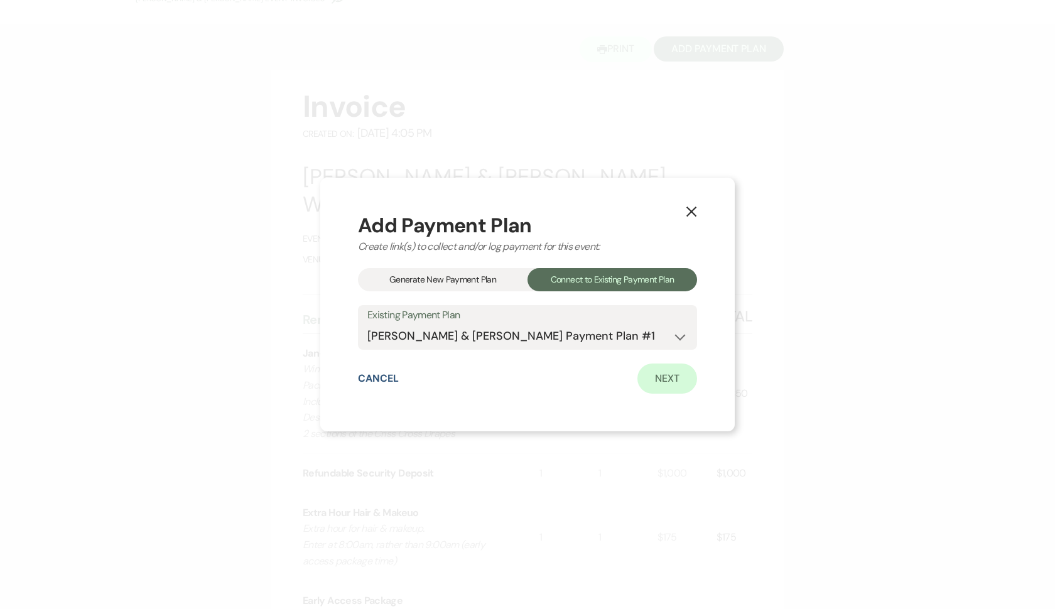
click at [676, 381] on link "Next" at bounding box center [668, 379] width 60 height 30
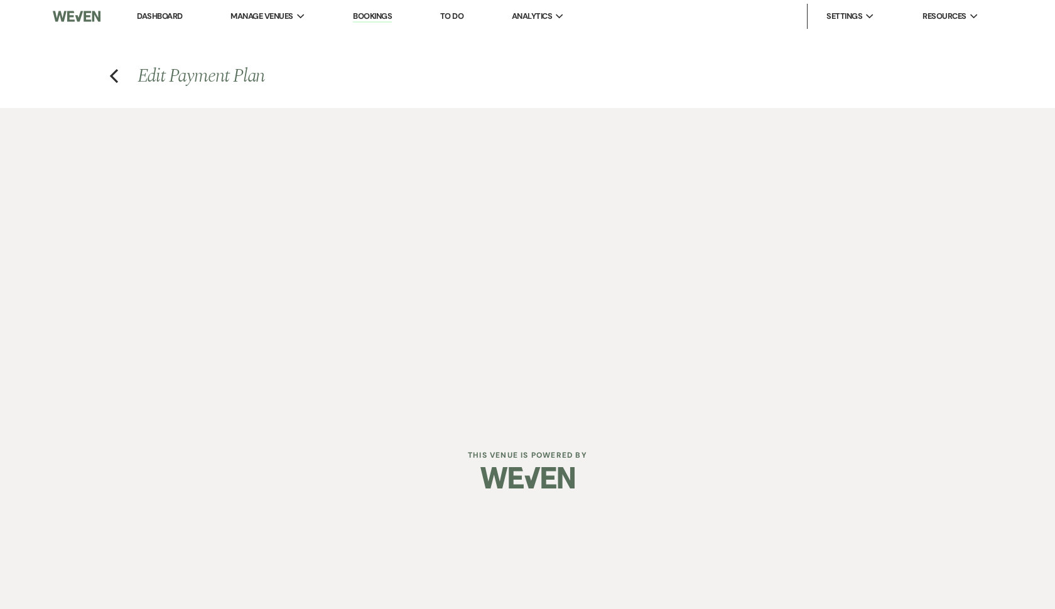
select select "27497"
select select "1"
select select "true"
select select "1"
select select "true"
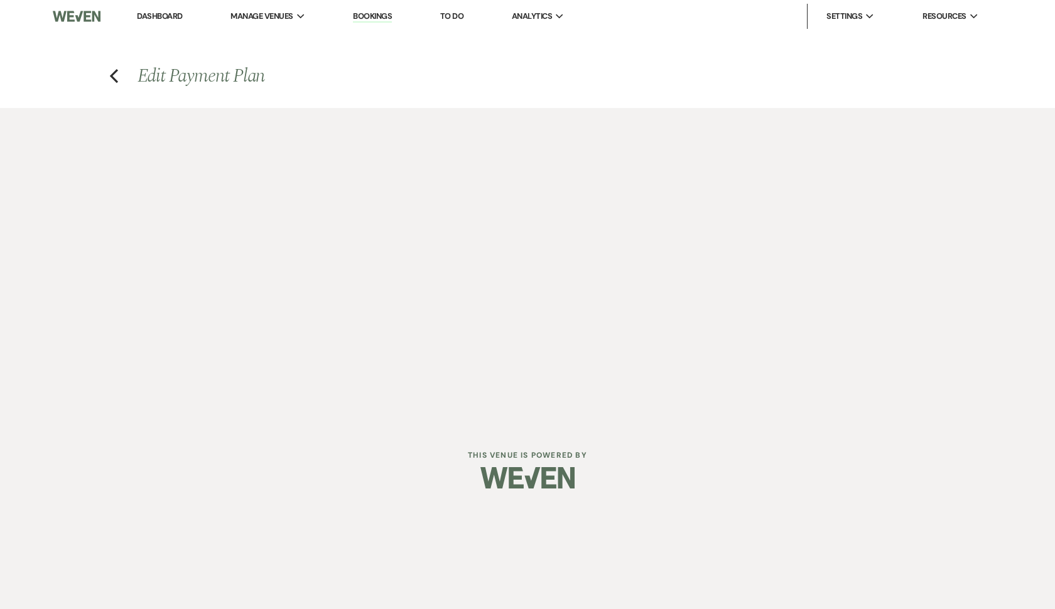
select select "1"
select select "true"
select select "1"
select select "true"
select select "2"
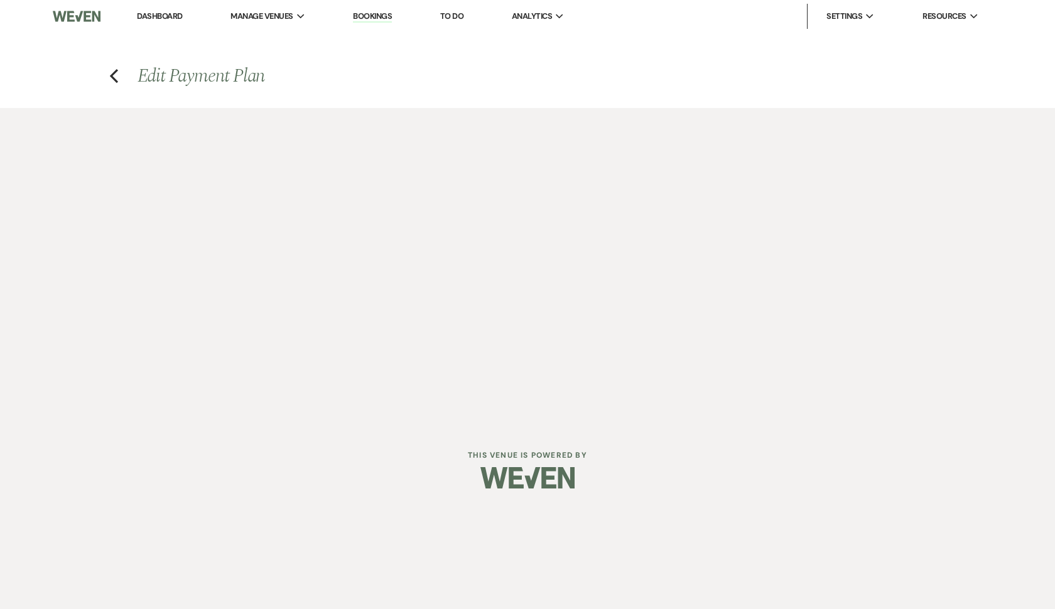
select select "flat"
select select "true"
select select "client"
select select "weeks"
select select "client"
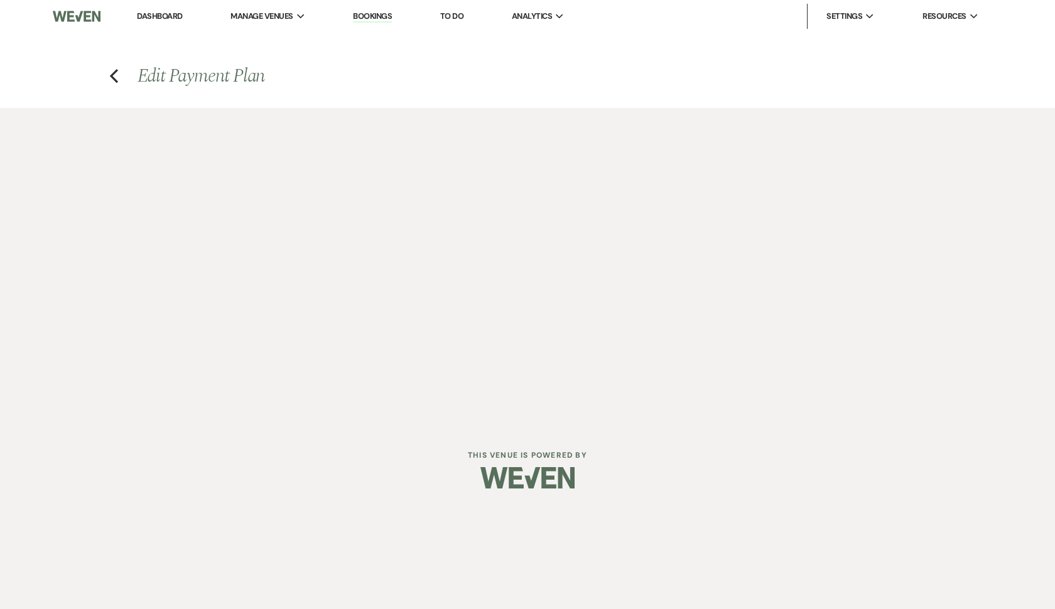
select select "days"
select select "2"
select select "flat"
select select "true"
select select "client"
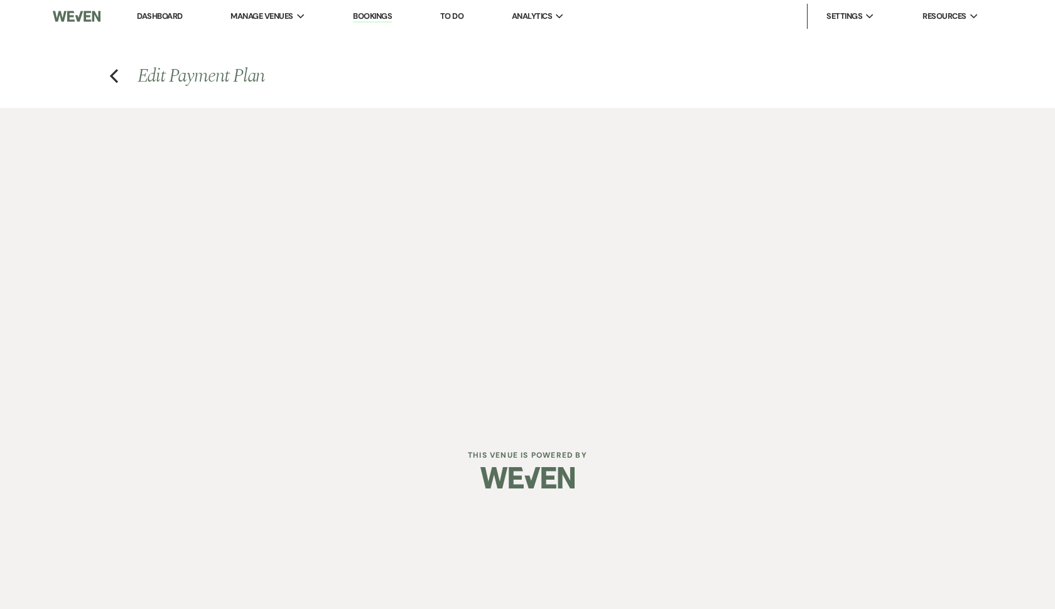
select select "weeks"
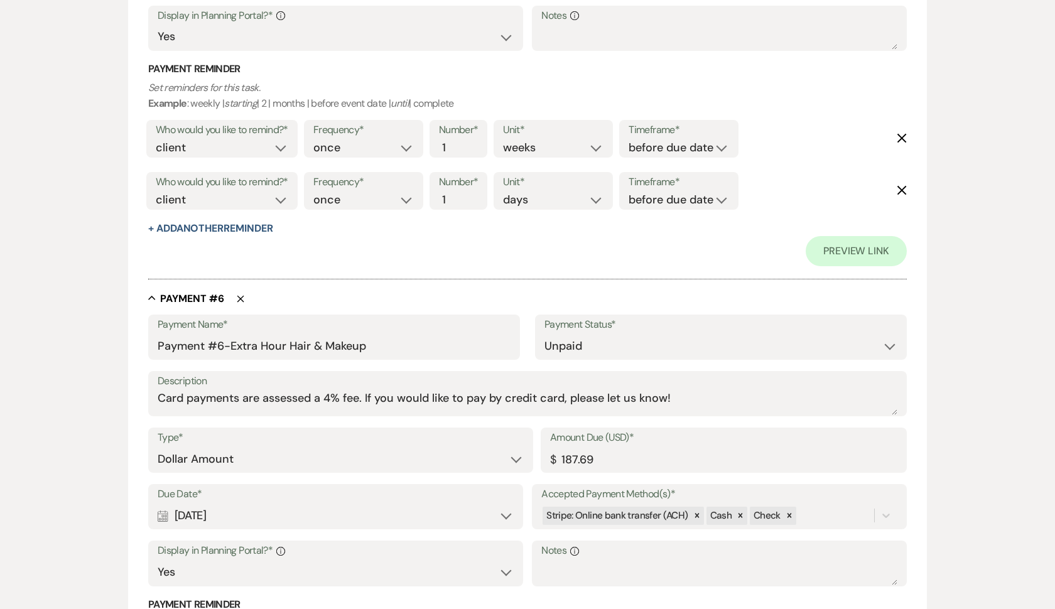
scroll to position [2334, 0]
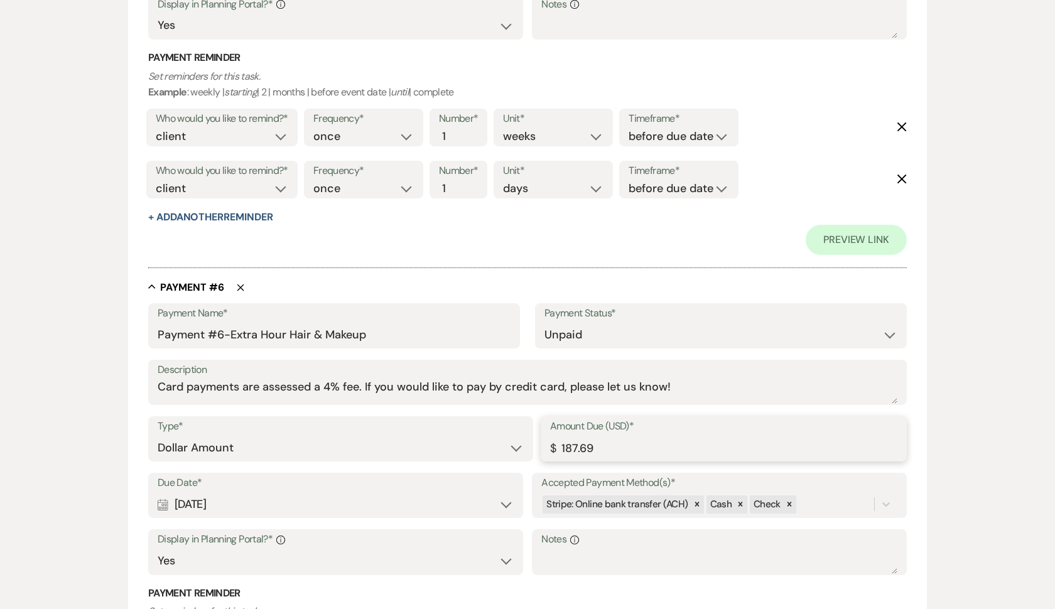
drag, startPoint x: 614, startPoint y: 434, endPoint x: 475, endPoint y: 434, distance: 138.2
click at [475, 434] on div "Type* Dollar Amount Percentage of Grand Total Amount Due (USD)* $ 187.69" at bounding box center [527, 444] width 759 height 57
type input "589.88"
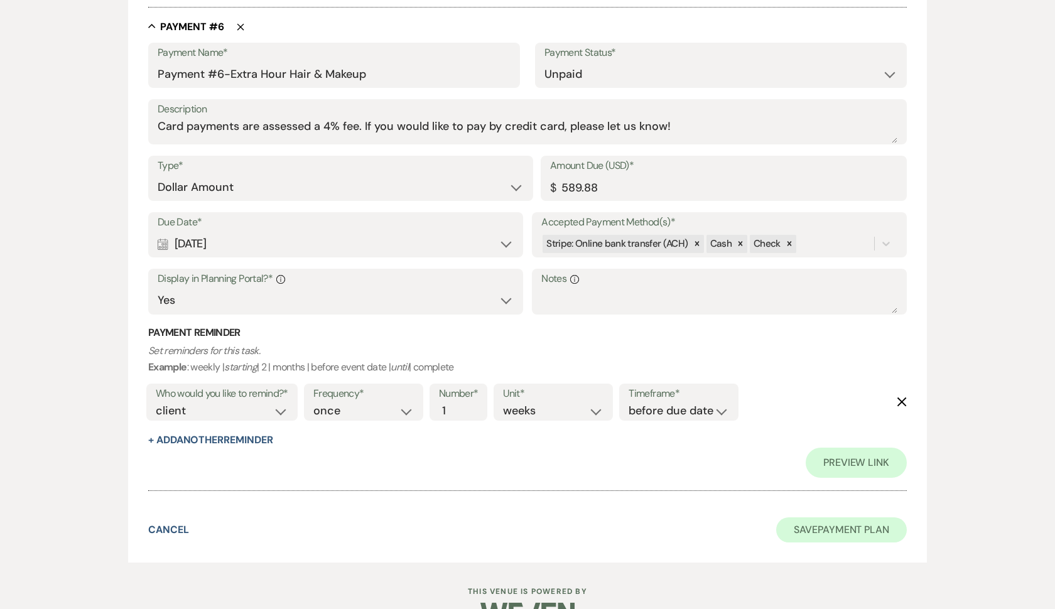
scroll to position [2594, 0]
click at [854, 518] on button "Save Payment Plan" at bounding box center [841, 530] width 131 height 25
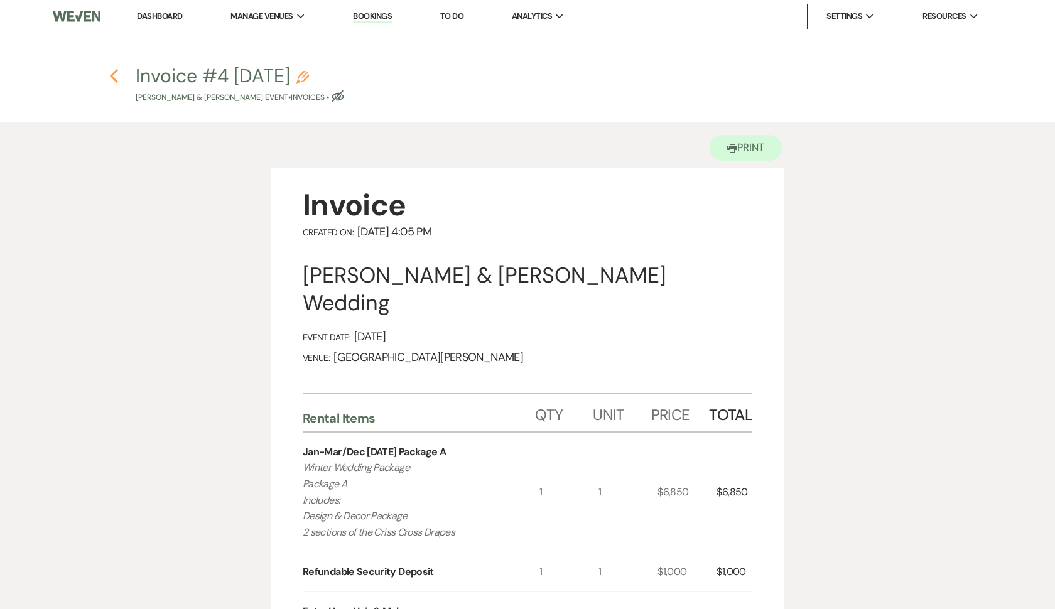
click at [117, 73] on icon "Previous" at bounding box center [113, 75] width 9 height 15
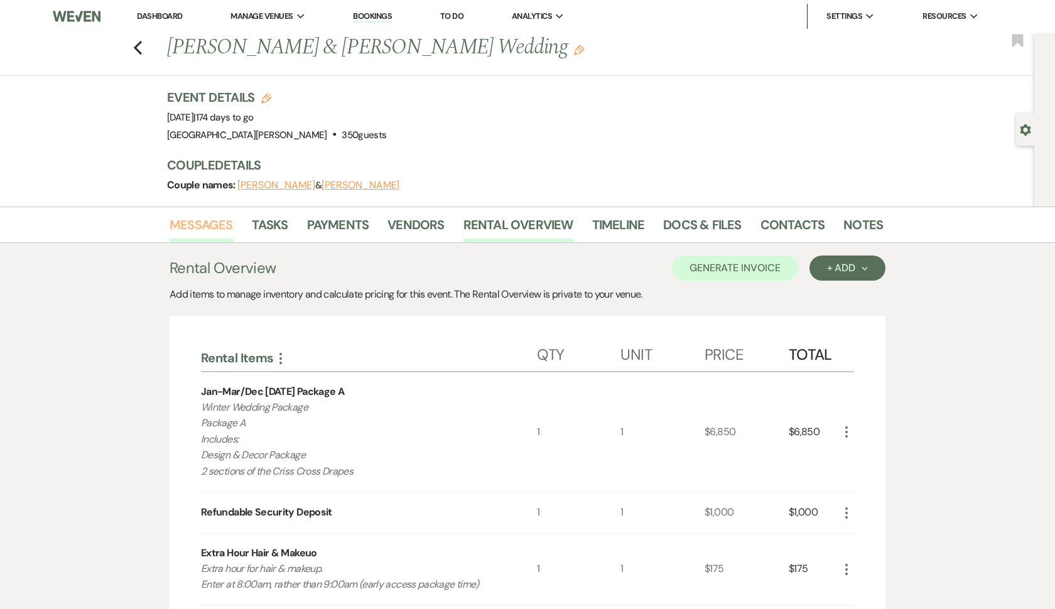
click at [218, 228] on link "Messages" at bounding box center [201, 229] width 63 height 28
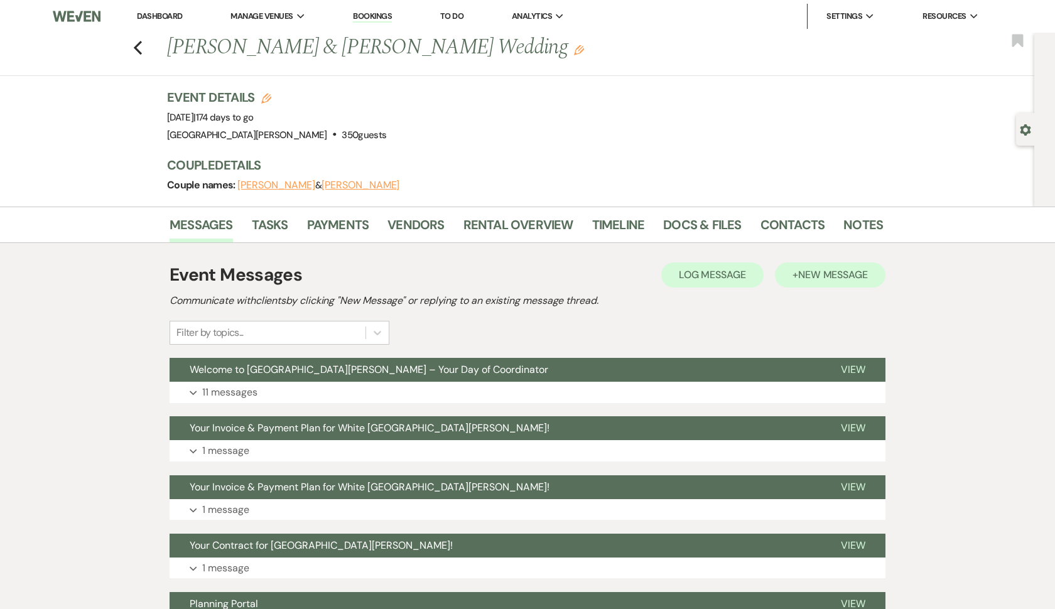
click at [825, 278] on span "New Message" at bounding box center [833, 274] width 70 height 13
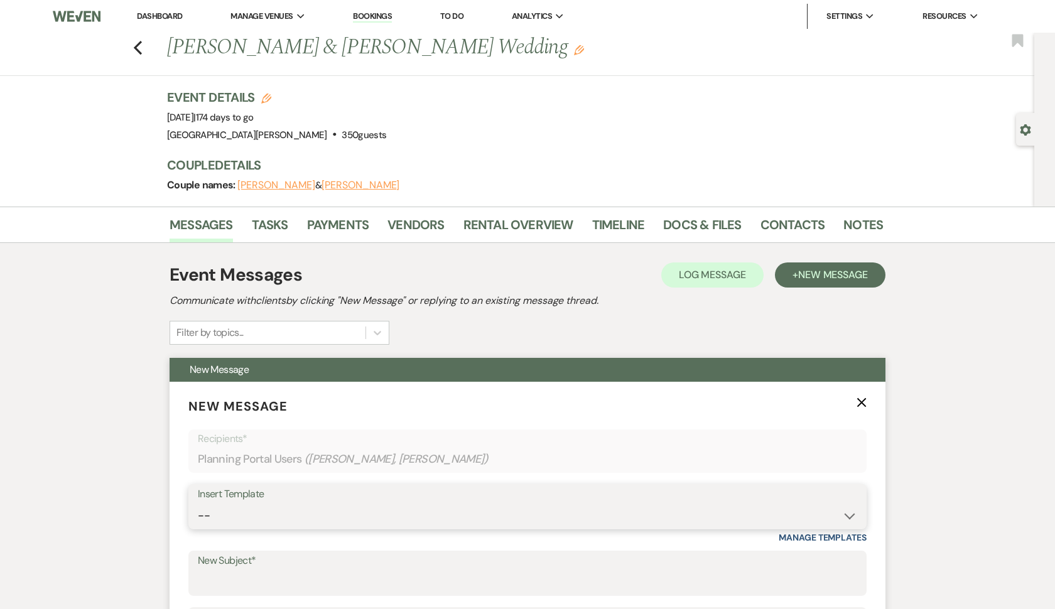
select select "5027"
type input "Your Invoice & Payment Plan for White [GEOGRAPHIC_DATA][PERSON_NAME]!"
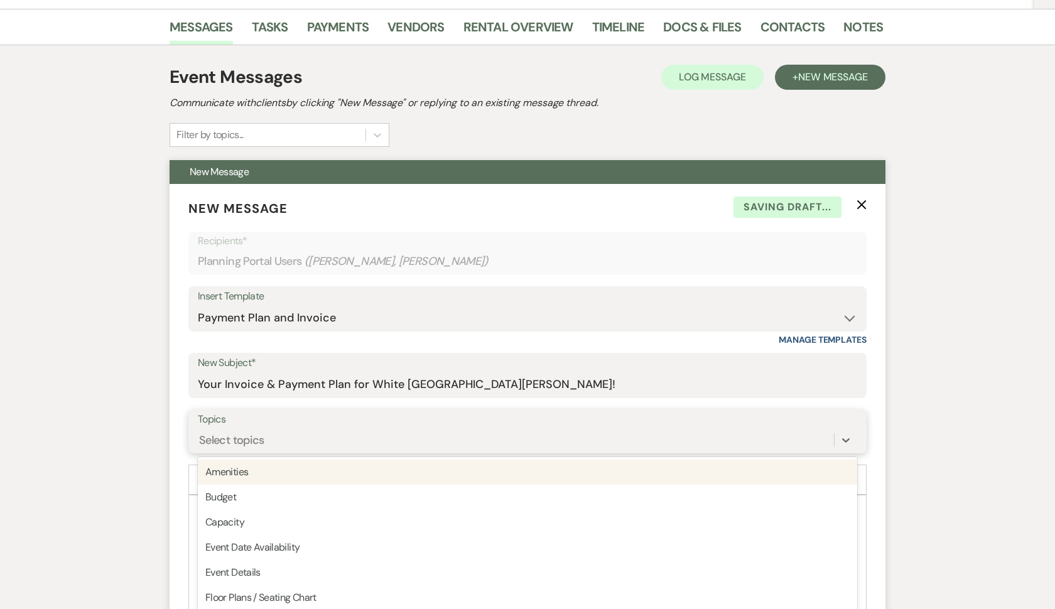
click at [322, 452] on div "option Amenities focused, 1 of 20. 20 results available. Use Up and Down to cho…" at bounding box center [528, 440] width 660 height 24
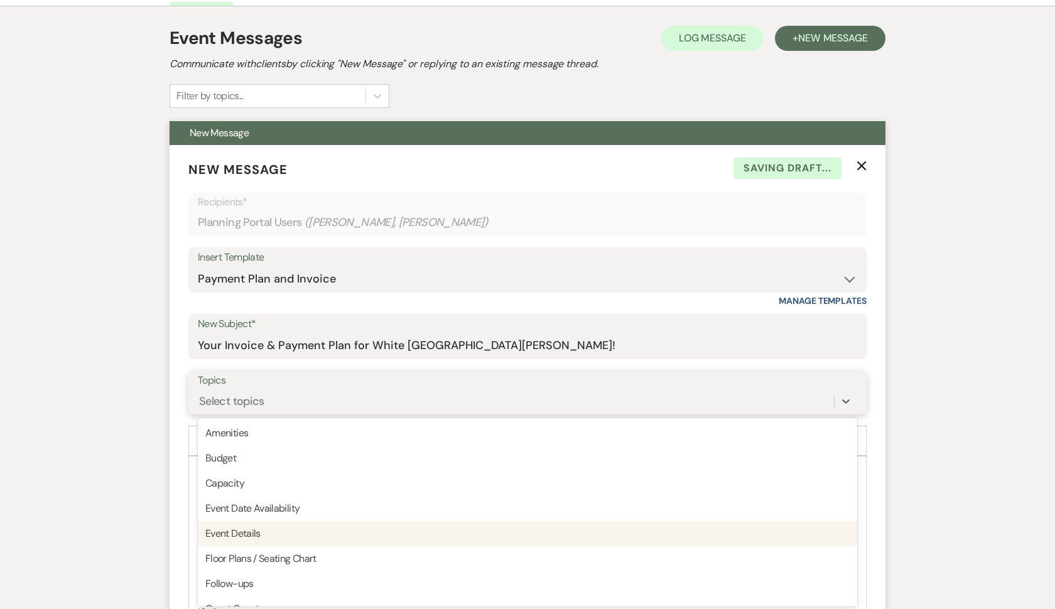
scroll to position [319, 0]
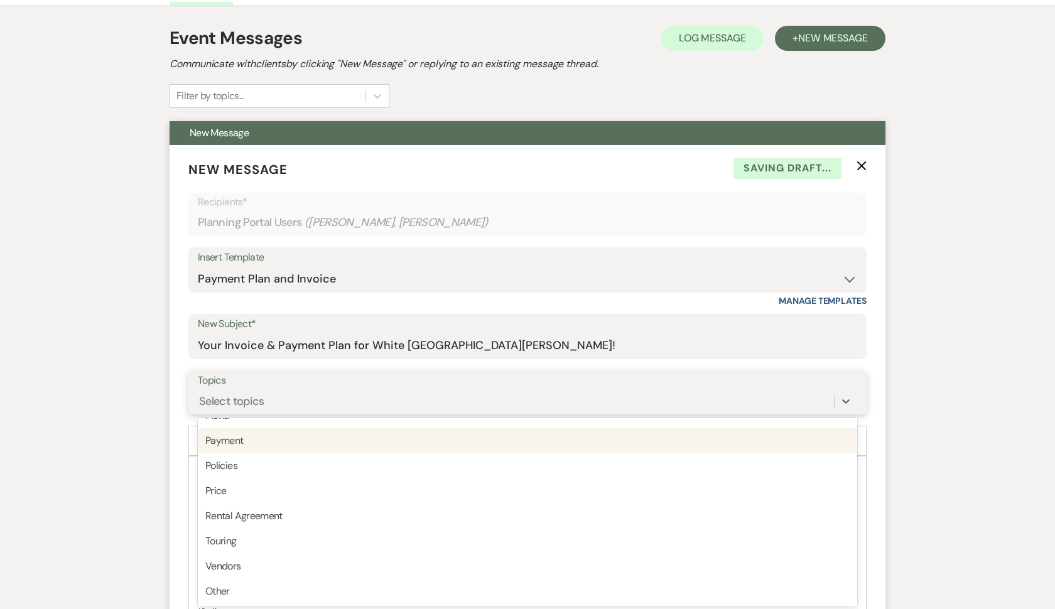
click at [296, 442] on div "Payment" at bounding box center [528, 440] width 660 height 25
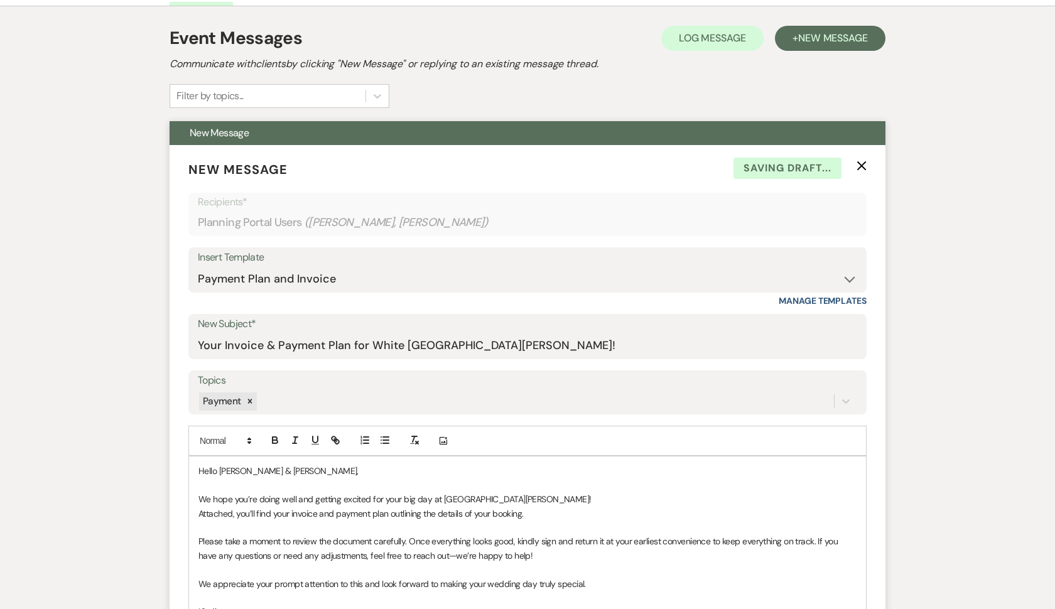
click at [290, 513] on p "Attached, you’ll find your invoice and payment plan outlining the details of yo…" at bounding box center [527, 514] width 658 height 14
click at [555, 513] on p "Attached, you’ll find your updated invoice and payment plan outlining the detai…" at bounding box center [527, 514] width 658 height 14
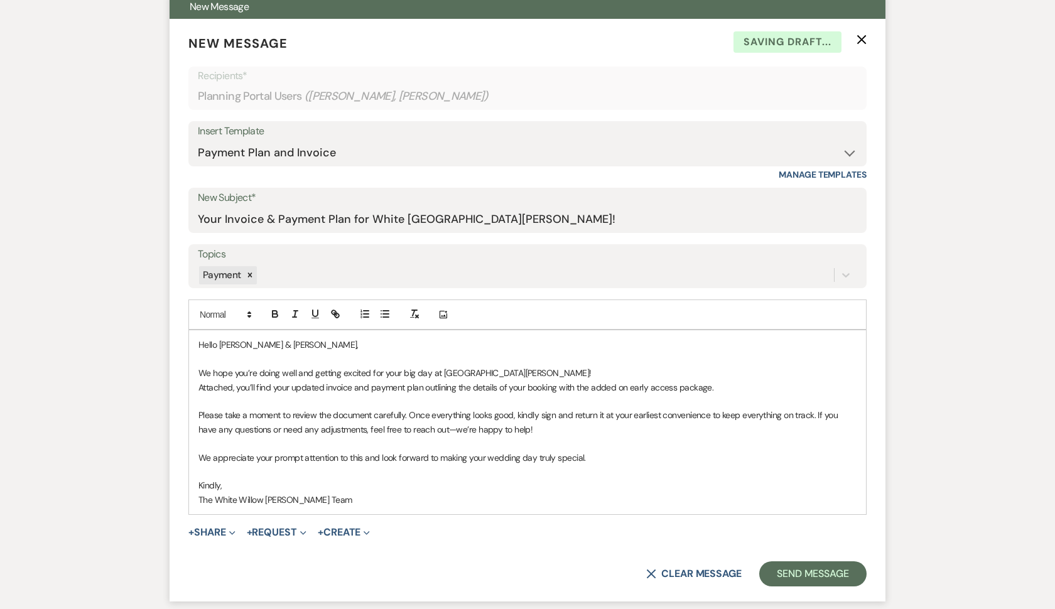
scroll to position [371, 0]
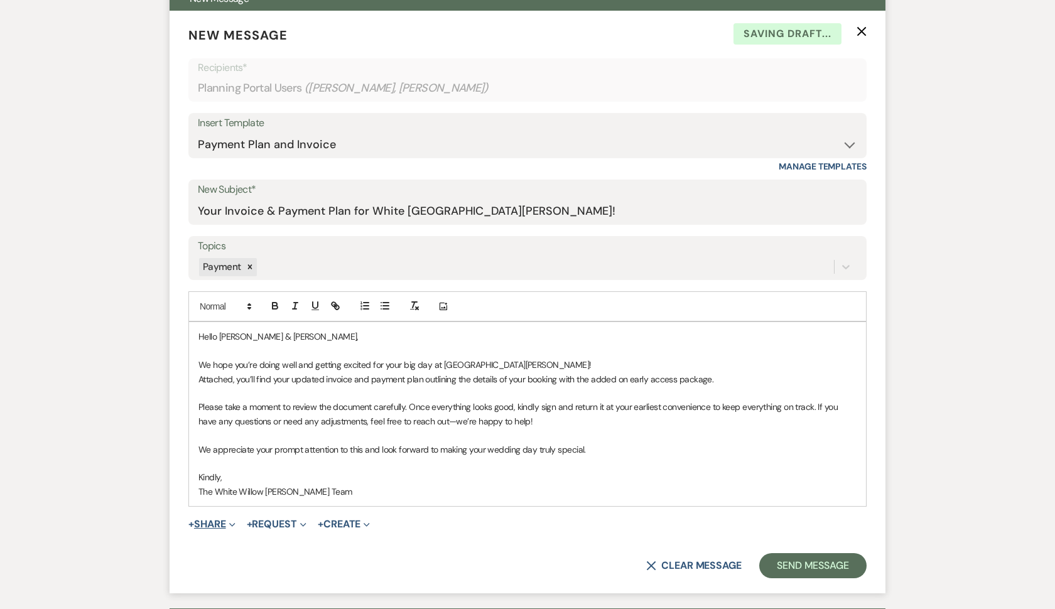
click at [235, 523] on use "button" at bounding box center [232, 525] width 6 height 4
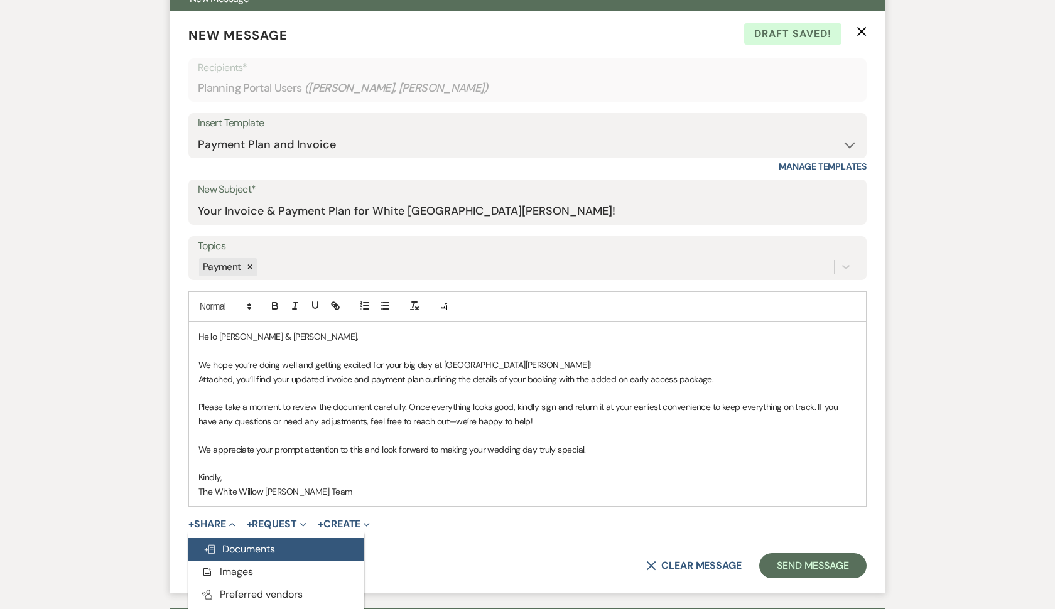
click at [244, 543] on span "Doc Upload Documents" at bounding box center [240, 549] width 72 height 13
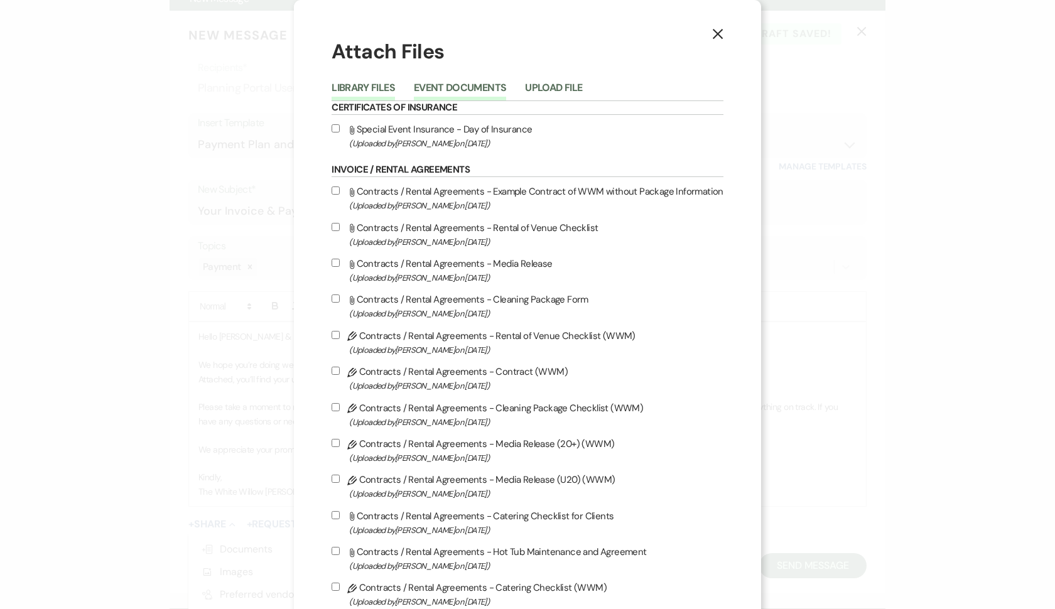
click at [462, 89] on button "Event Documents" at bounding box center [460, 92] width 92 height 18
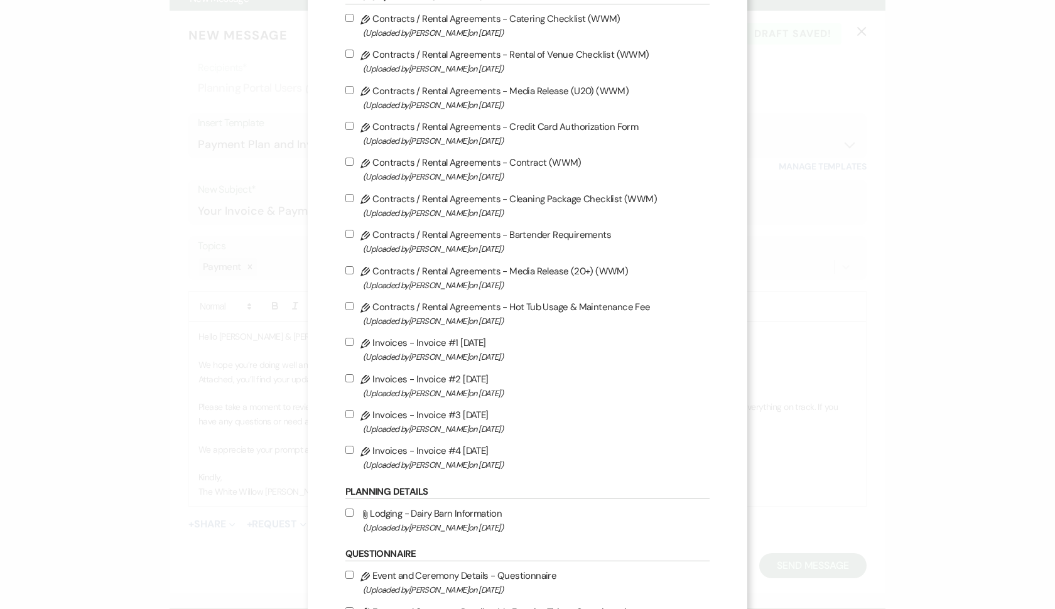
scroll to position [117, 0]
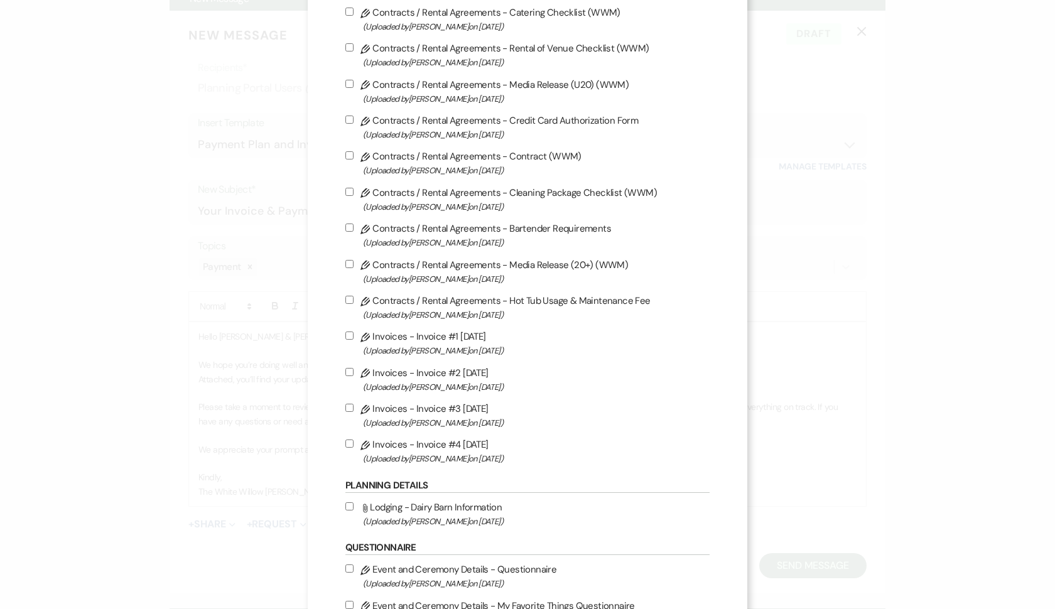
click at [351, 448] on input "Pencil Invoices - Invoice #4 [DATE] (Uploaded by [PERSON_NAME] on [DATE] )" at bounding box center [349, 444] width 8 height 8
checkbox input "true"
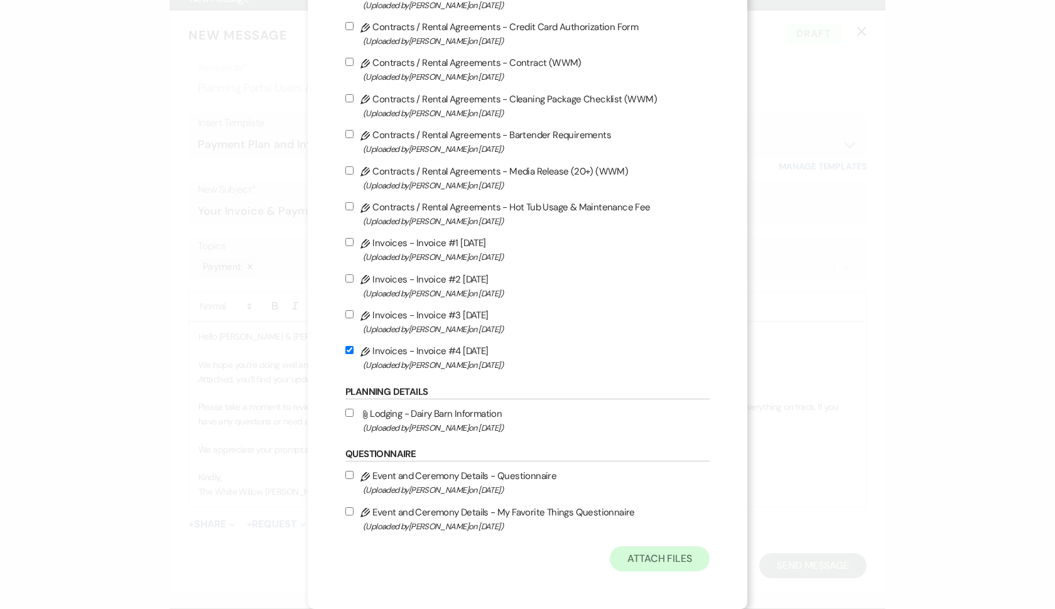
scroll to position [226, 0]
click at [633, 553] on button "Attach Files" at bounding box center [660, 558] width 100 height 25
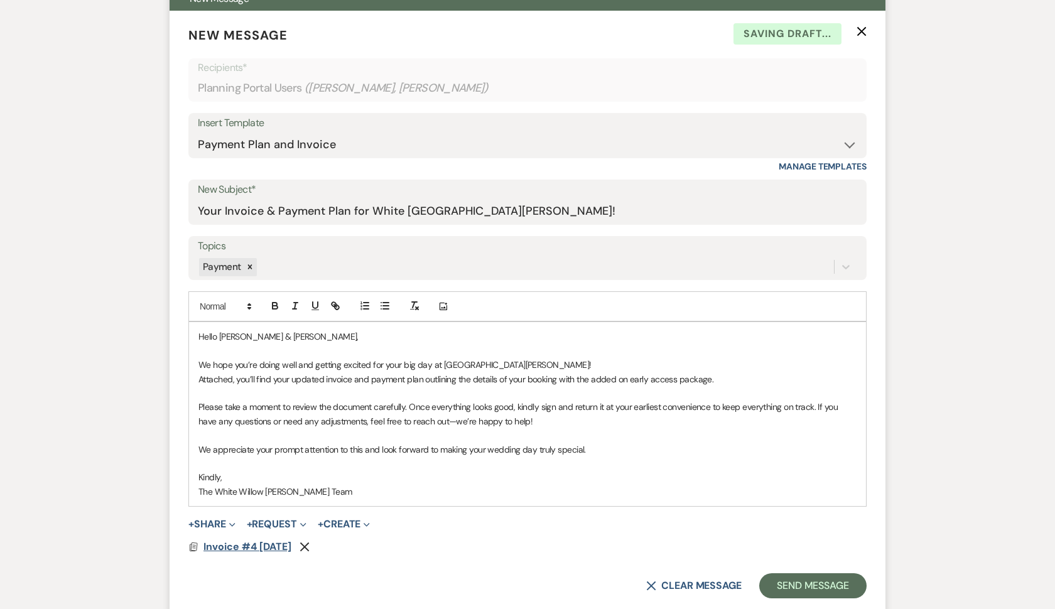
click at [253, 540] on span "Invoice #4 [DATE]" at bounding box center [248, 546] width 88 height 13
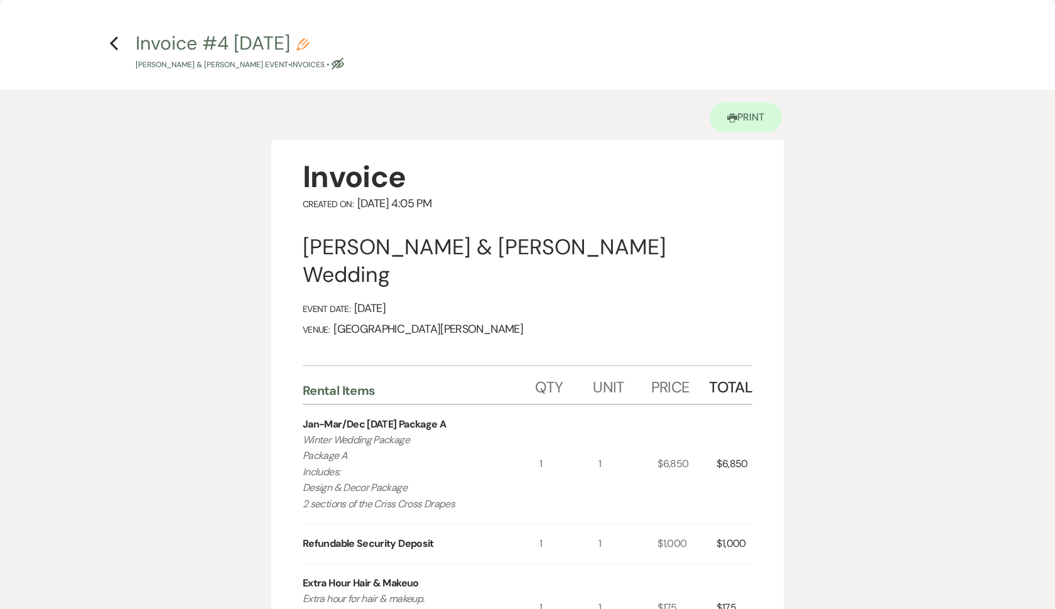
scroll to position [0, 0]
click at [116, 41] on icon "Previous" at bounding box center [113, 43] width 9 height 15
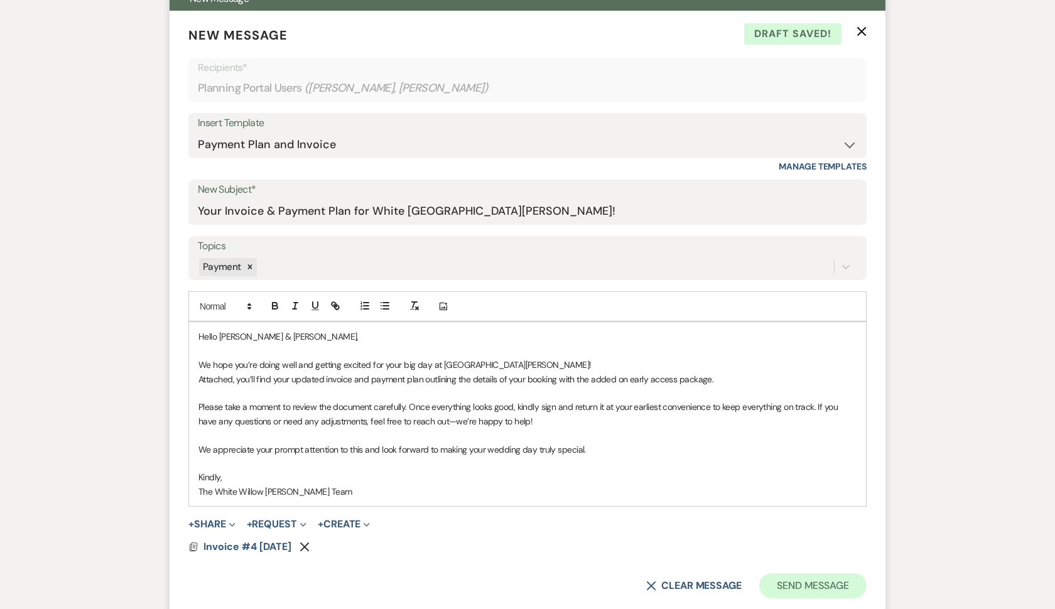
click at [792, 573] on button "Send Message" at bounding box center [812, 585] width 107 height 25
